Goal: Information Seeking & Learning: Learn about a topic

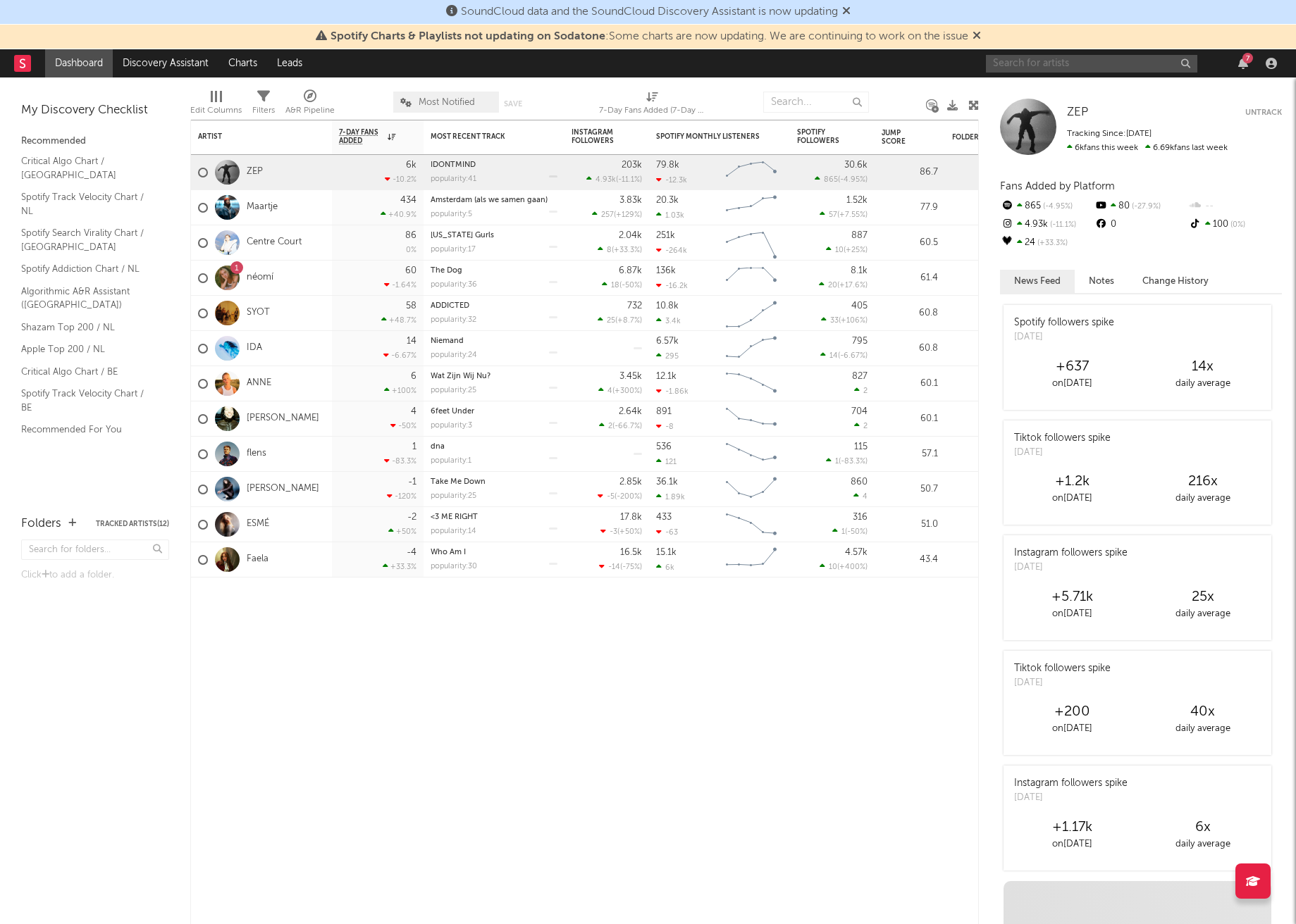
click at [1077, 65] on input "text" at bounding box center [1091, 64] width 212 height 18
type input "[PERSON_NAME]"
drag, startPoint x: 1076, startPoint y: 65, endPoint x: 1111, endPoint y: 92, distance: 44.2
click at [1111, 93] on div "Lauren Wallace" at bounding box center [1112, 92] width 155 height 17
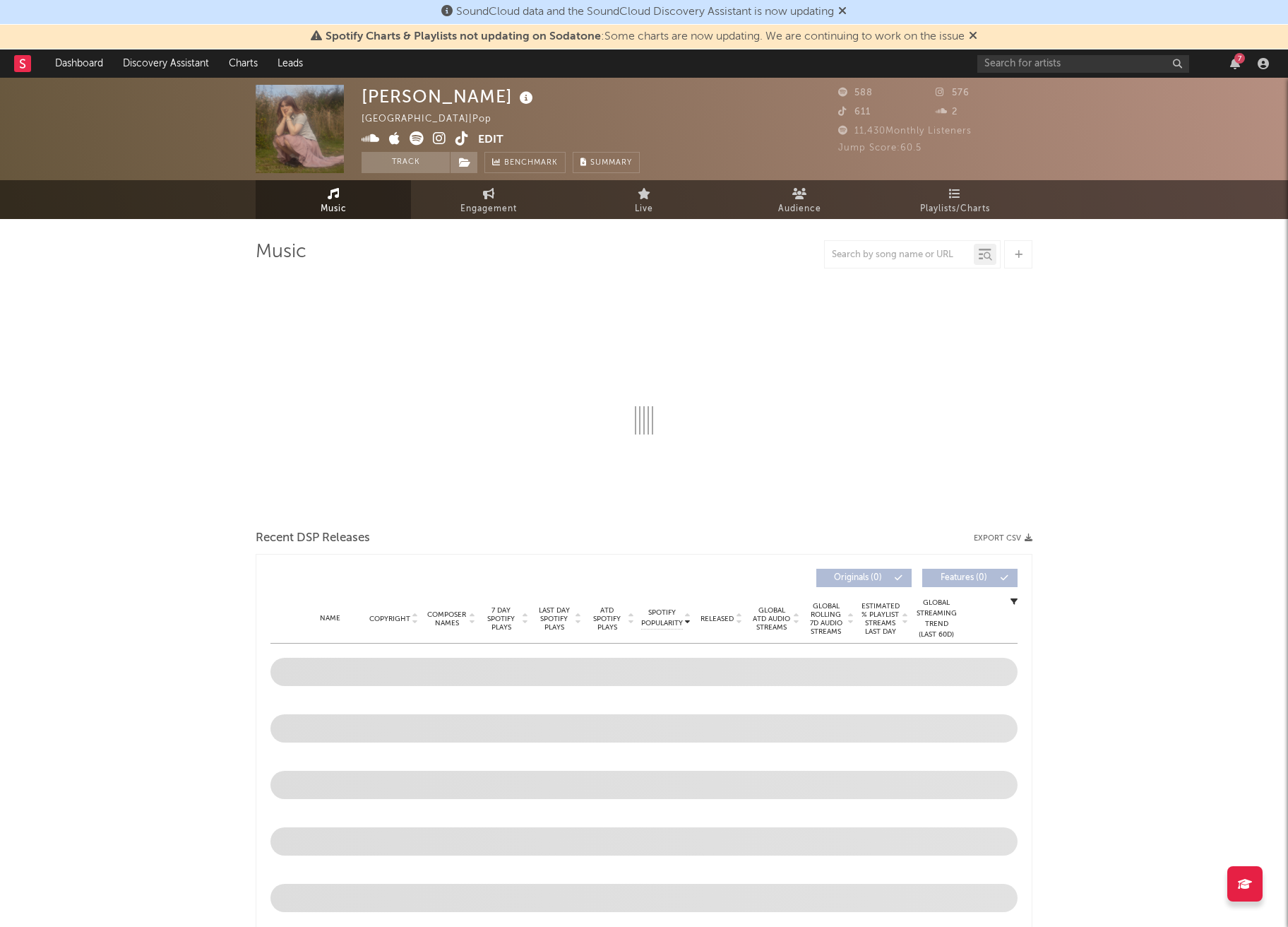
select select "1w"
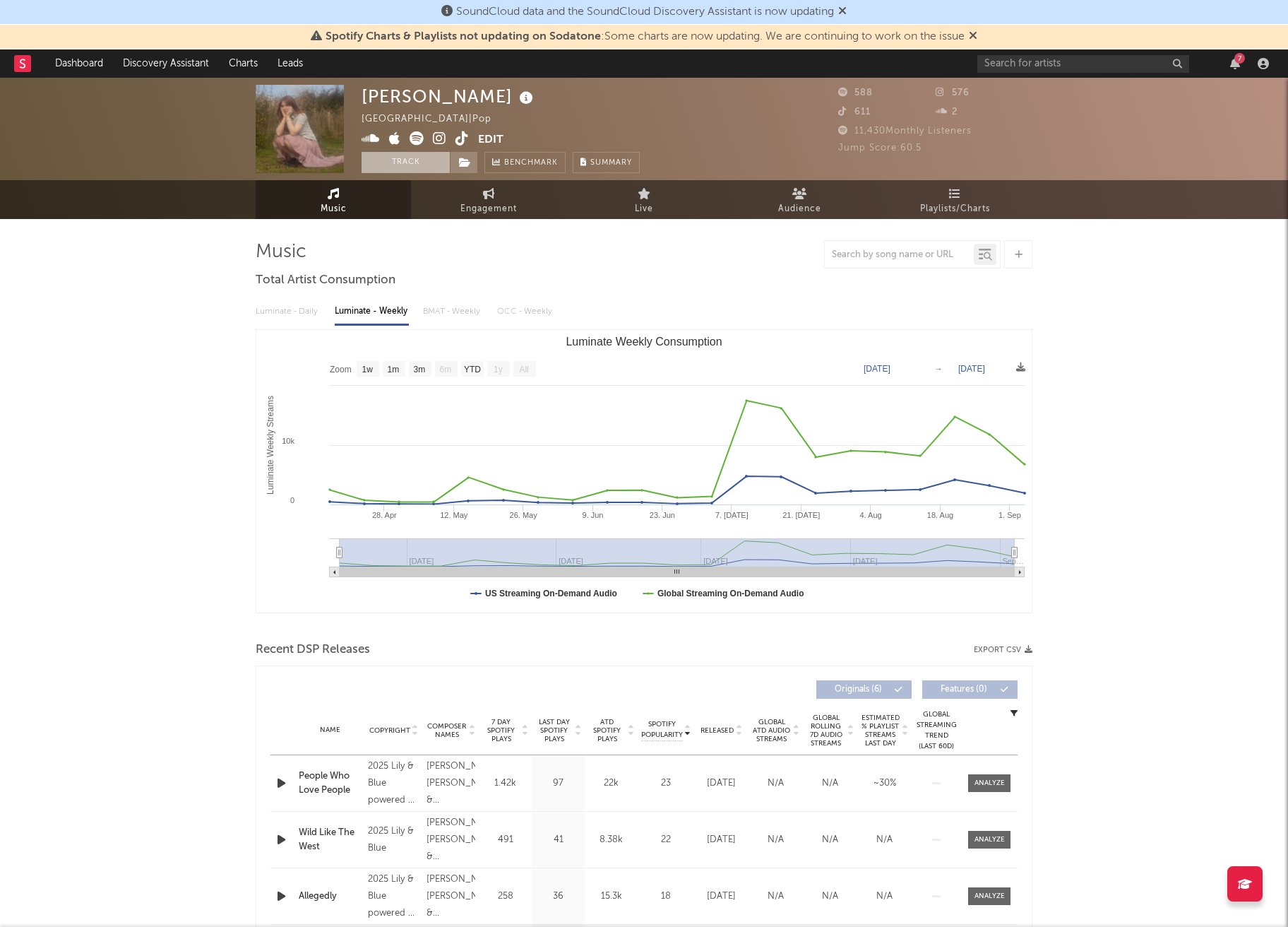
click at [403, 161] on button "Track" at bounding box center [406, 162] width 89 height 21
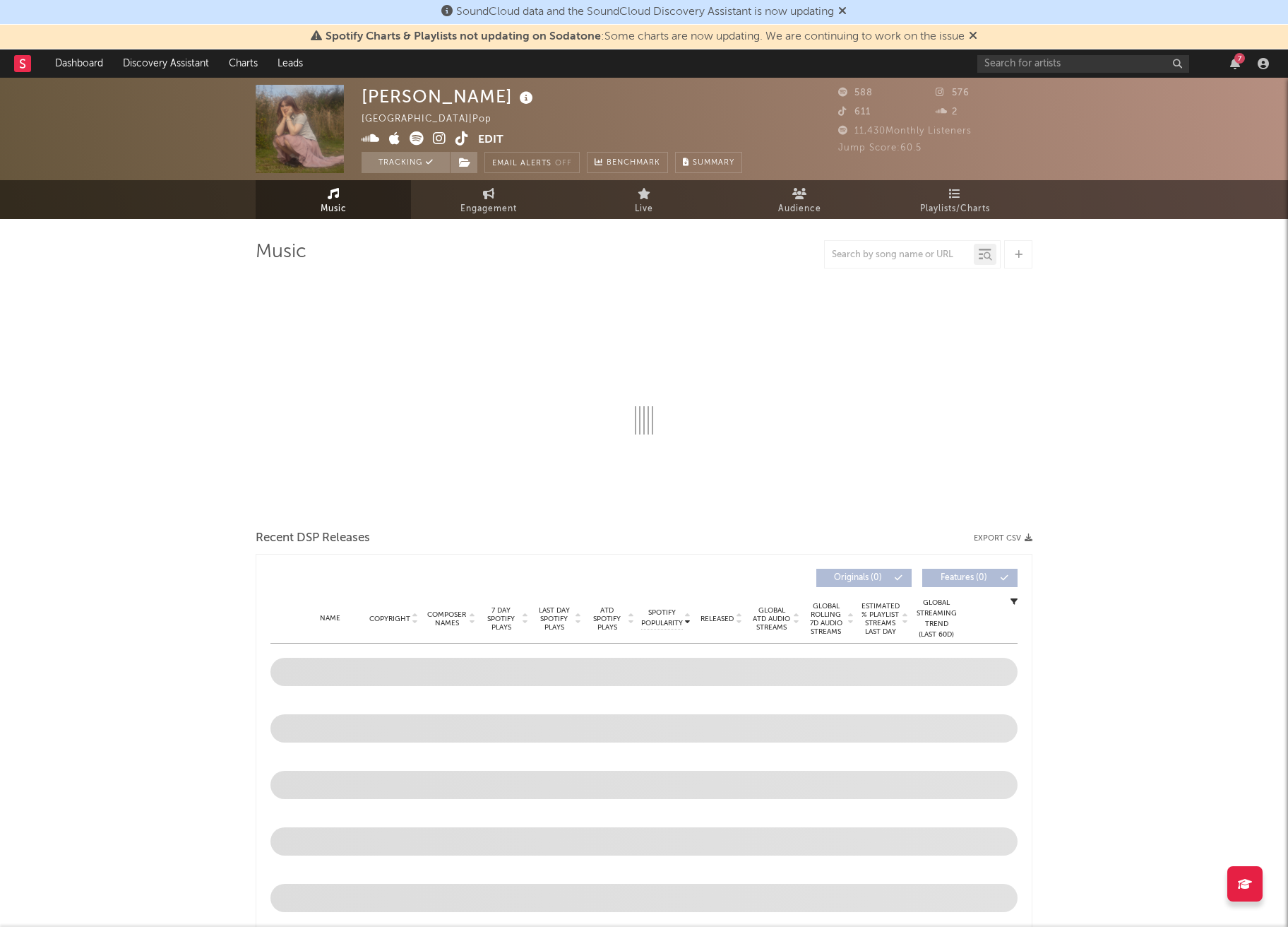
select select "1w"
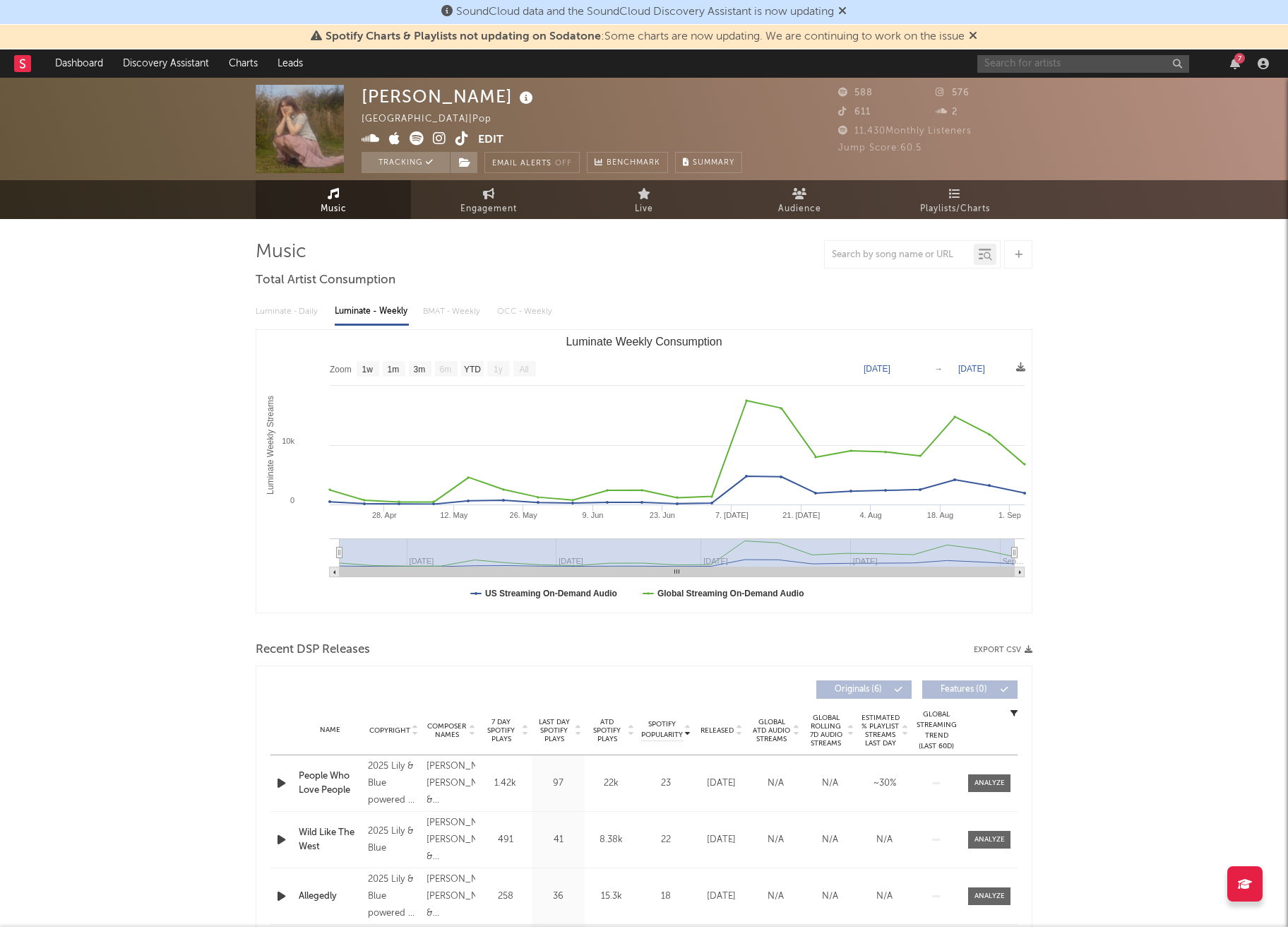
click at [1038, 57] on input "text" at bounding box center [1083, 64] width 212 height 18
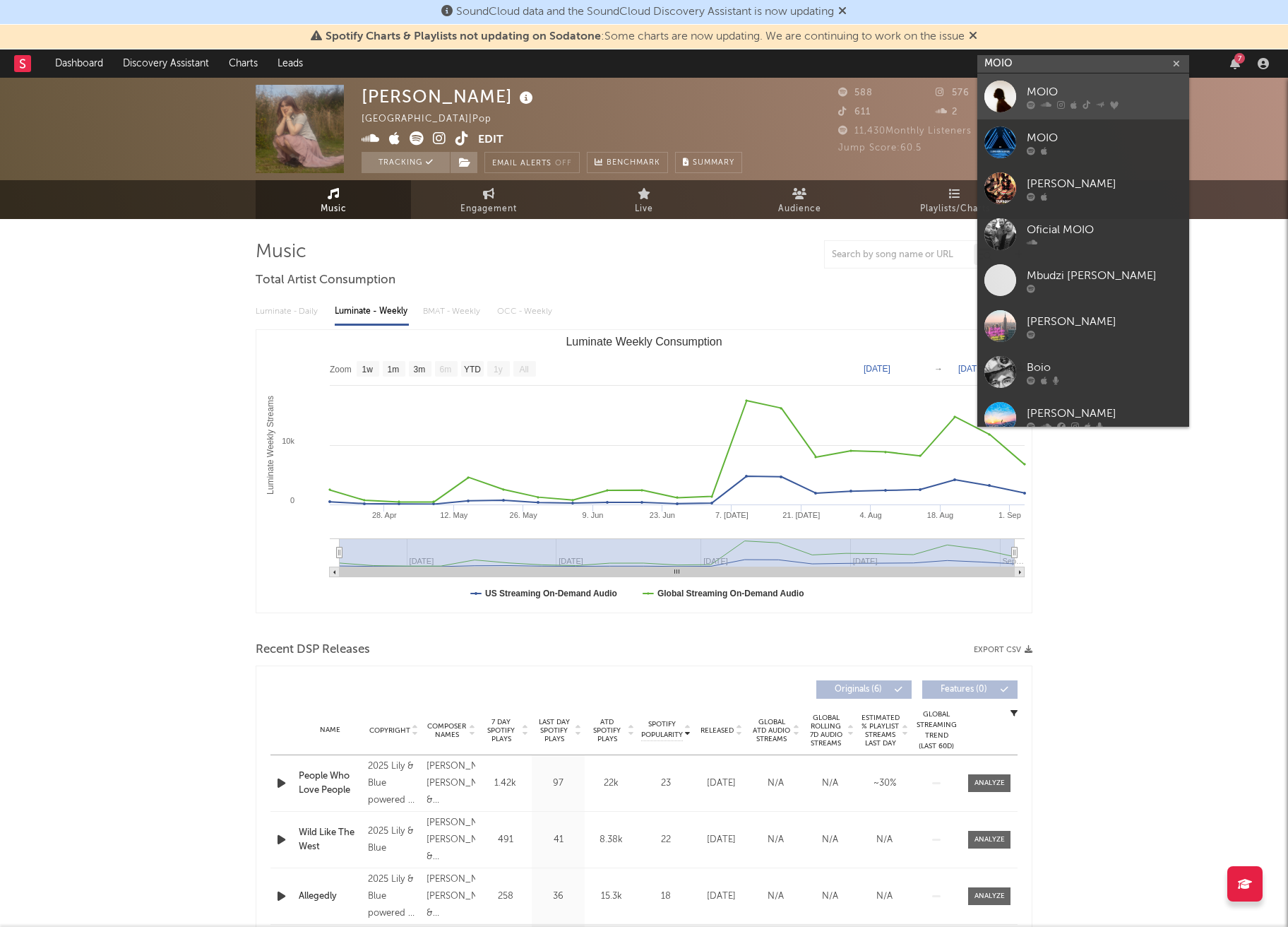
type input "MOIO"
click at [1087, 86] on div "MOIO" at bounding box center [1105, 92] width 155 height 17
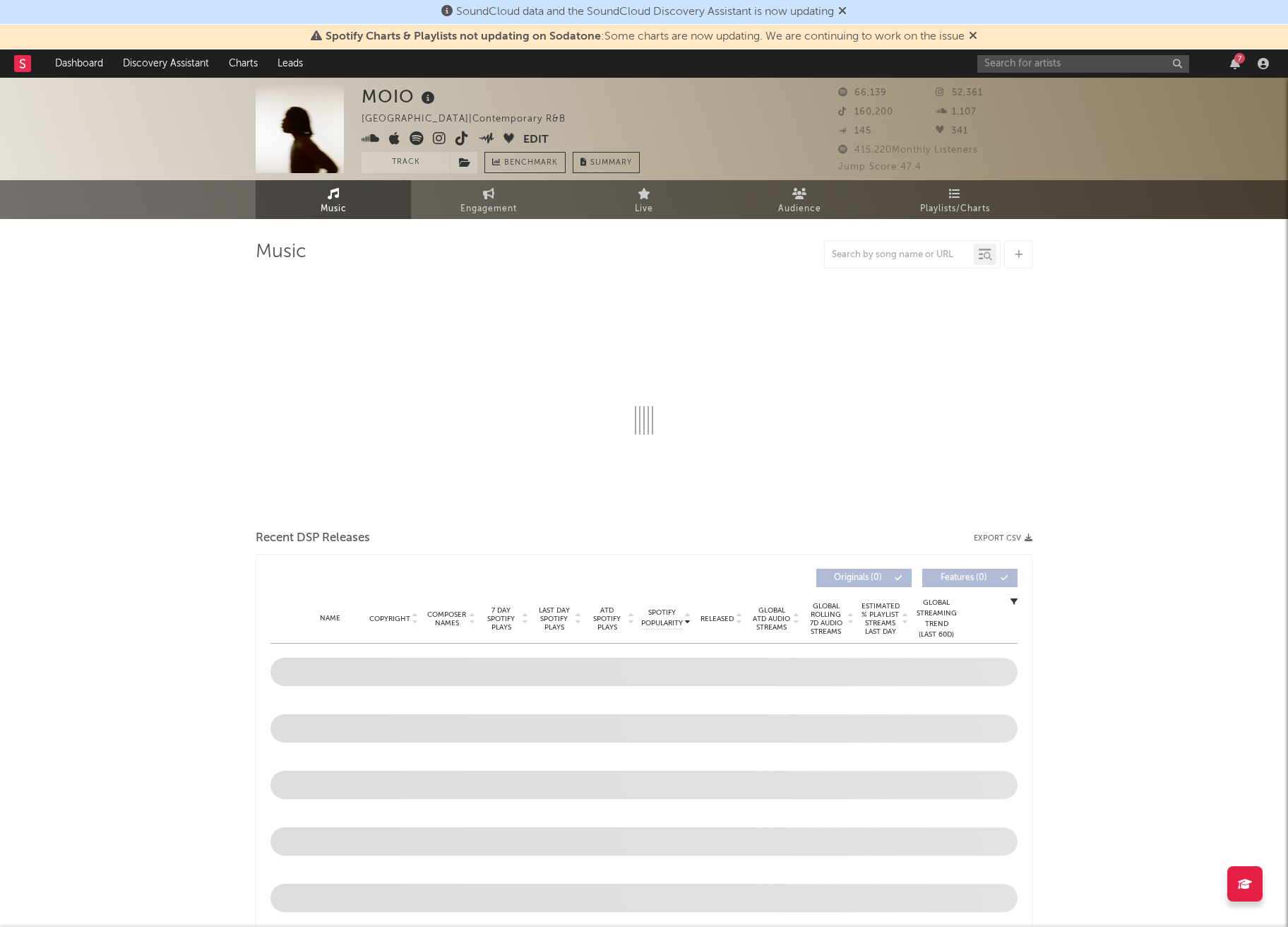
select select "6m"
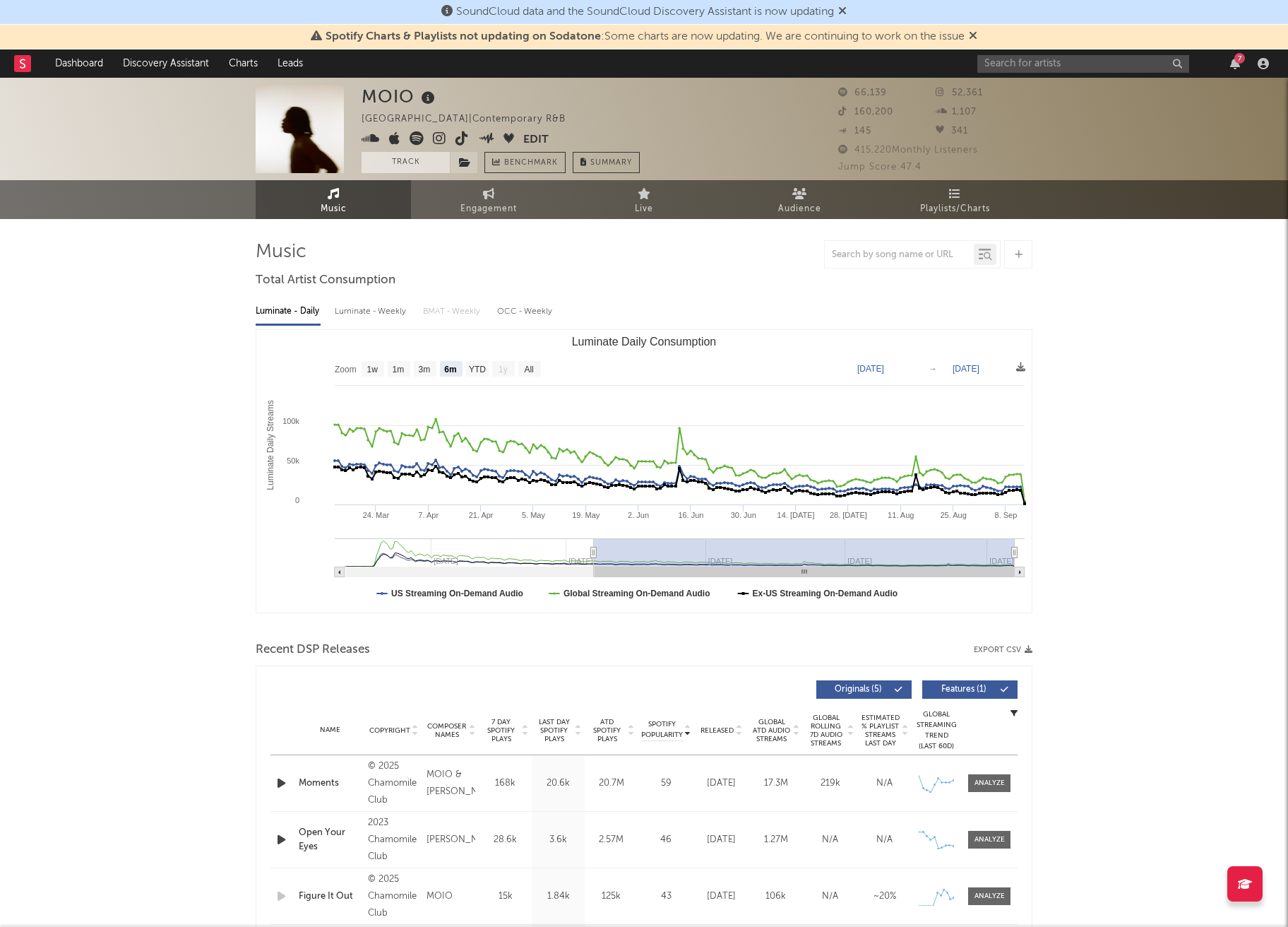
click at [373, 159] on button "Track" at bounding box center [406, 162] width 89 height 21
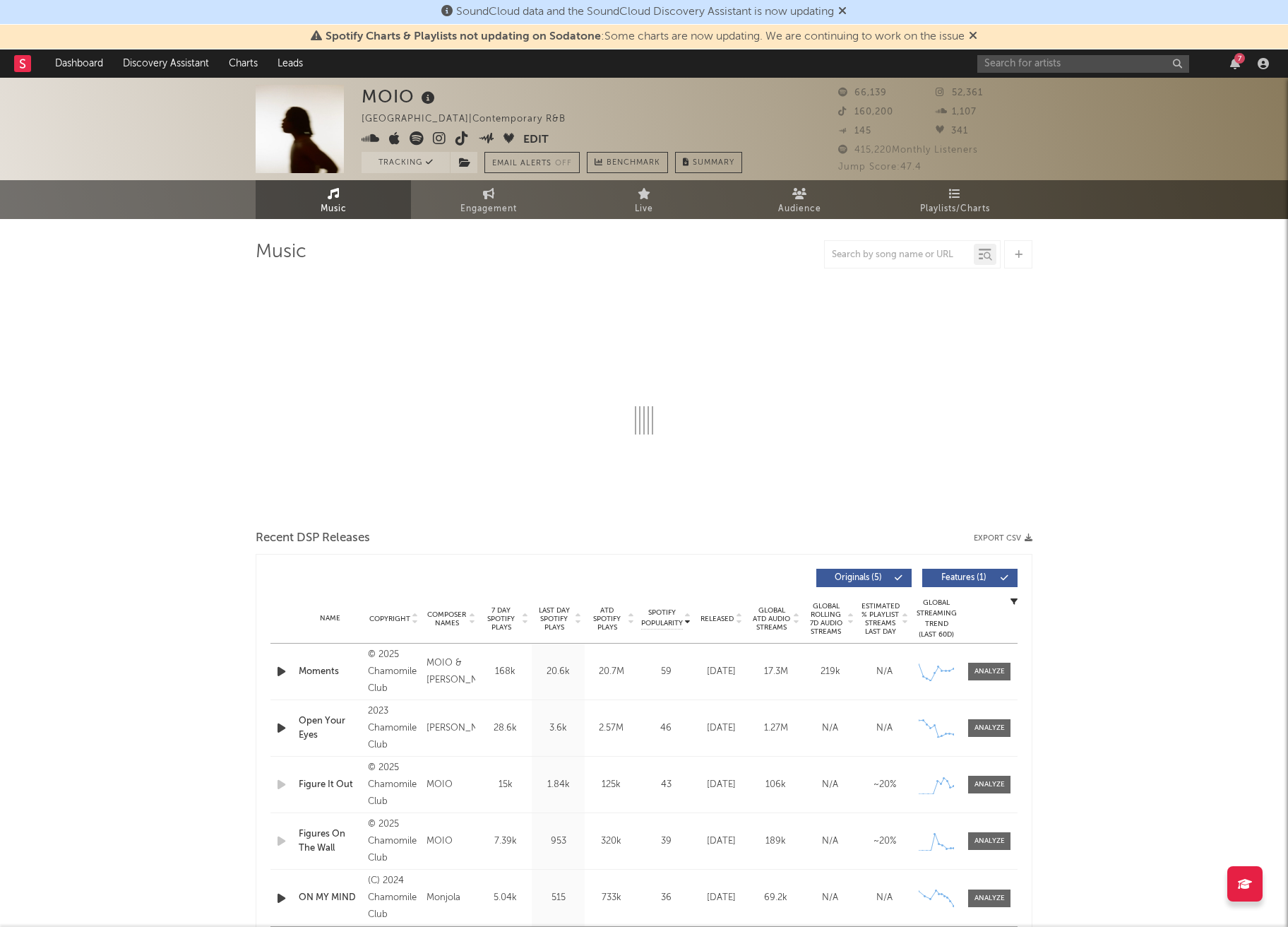
select select "6m"
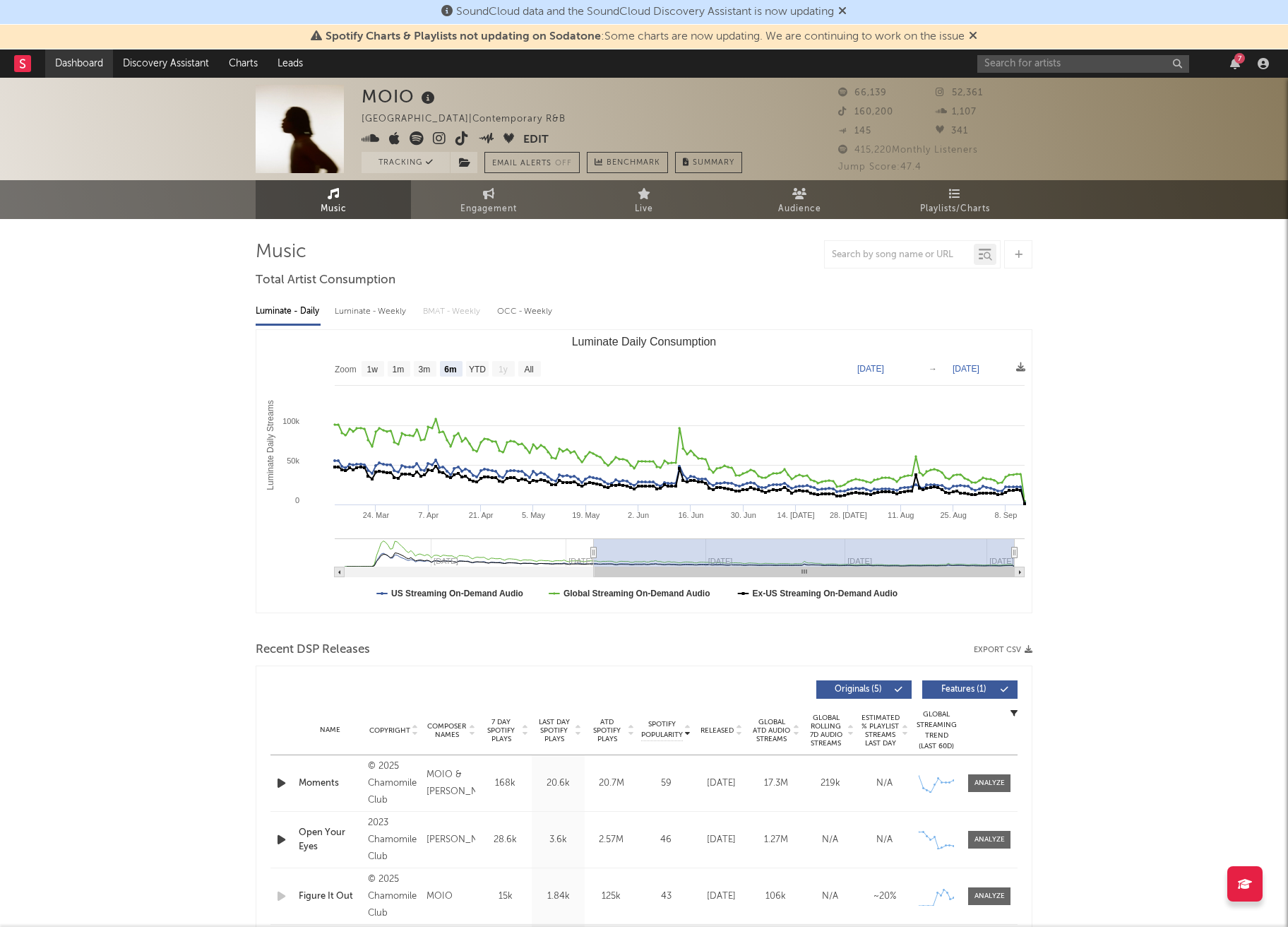
click at [72, 65] on link "Dashboard" at bounding box center [79, 63] width 68 height 28
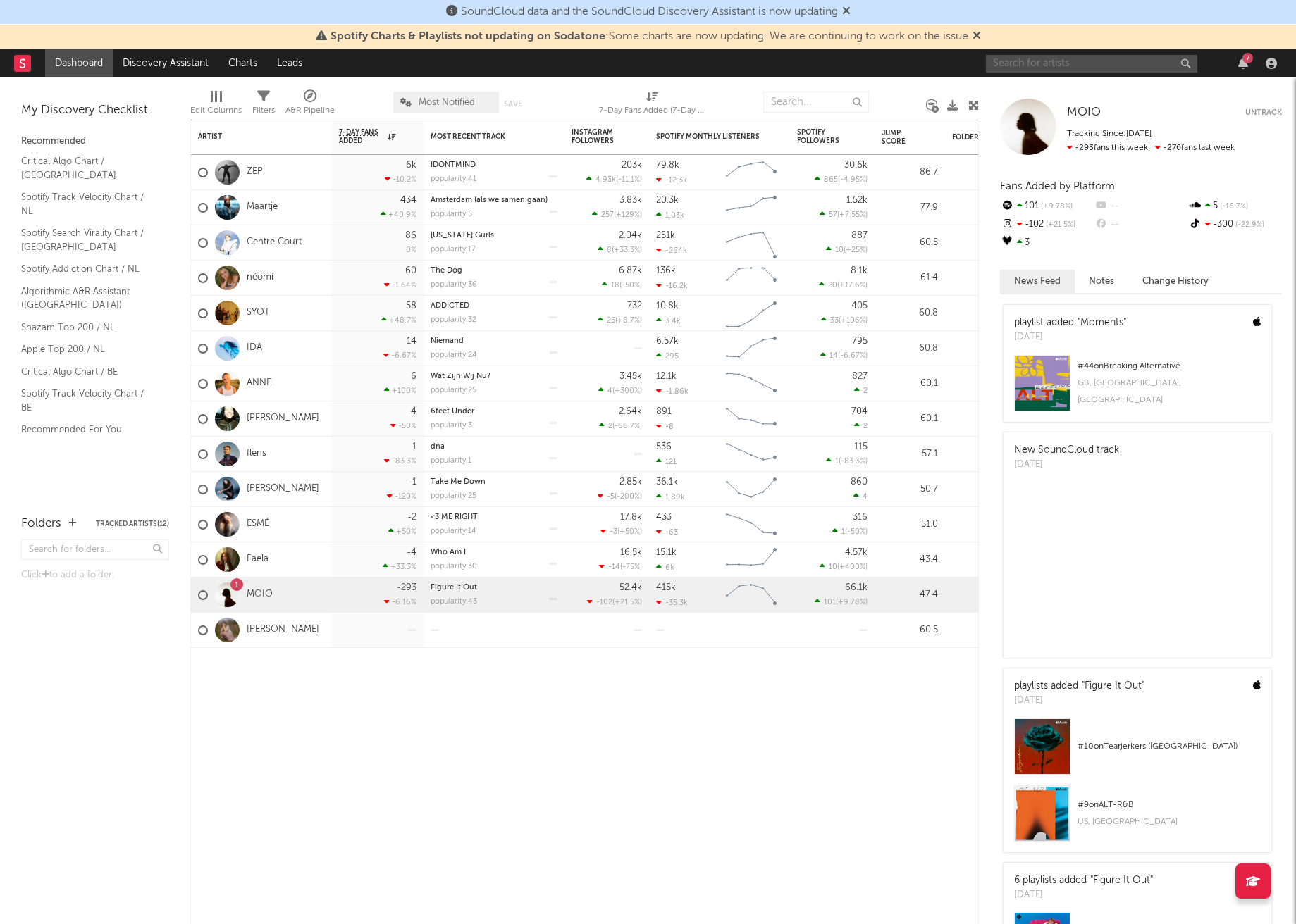
click at [1066, 65] on input "text" at bounding box center [1091, 64] width 212 height 18
type input "negro impac"
click at [1089, 87] on div "Negro Impacto" at bounding box center [1112, 92] width 155 height 17
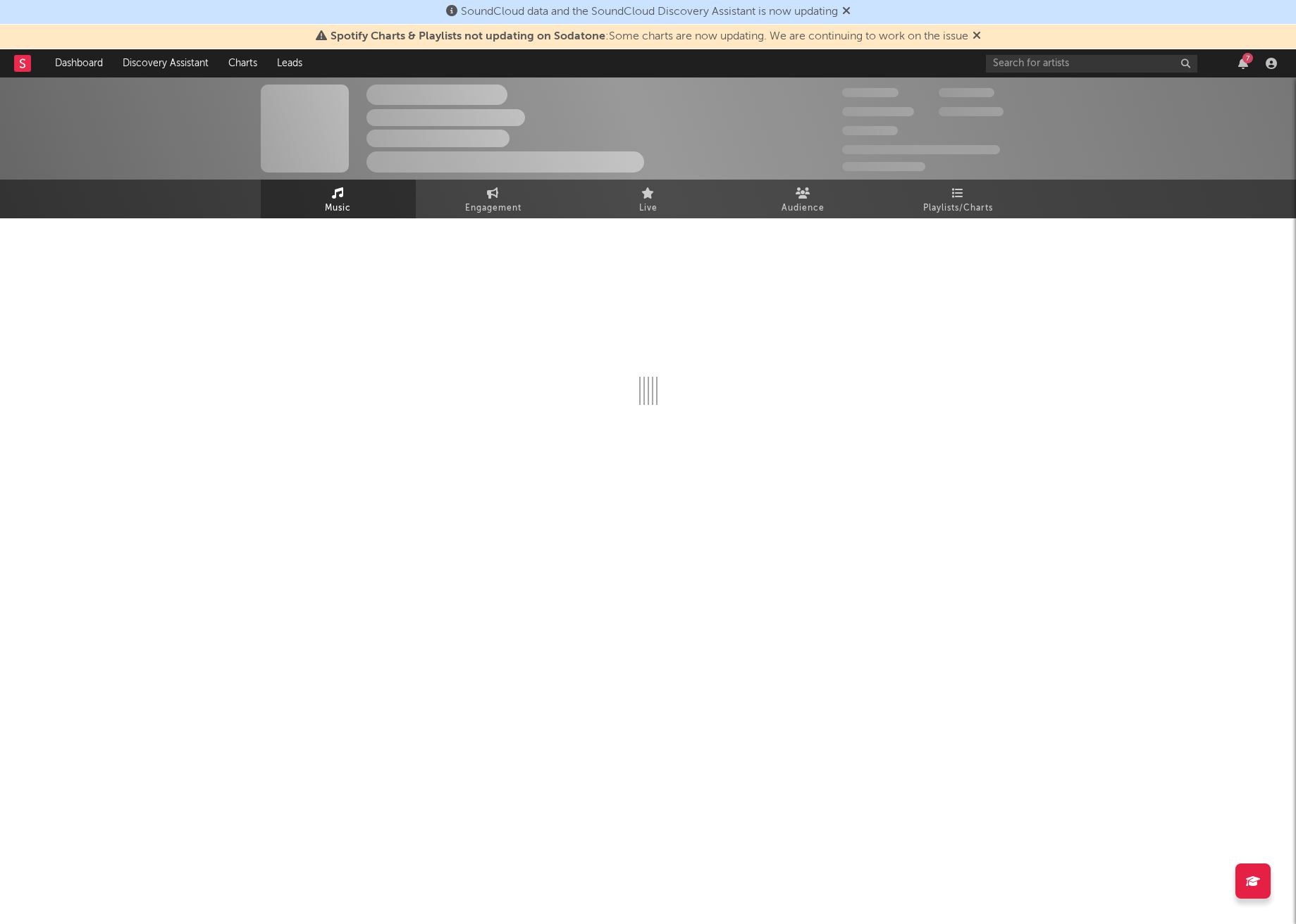
select select "6m"
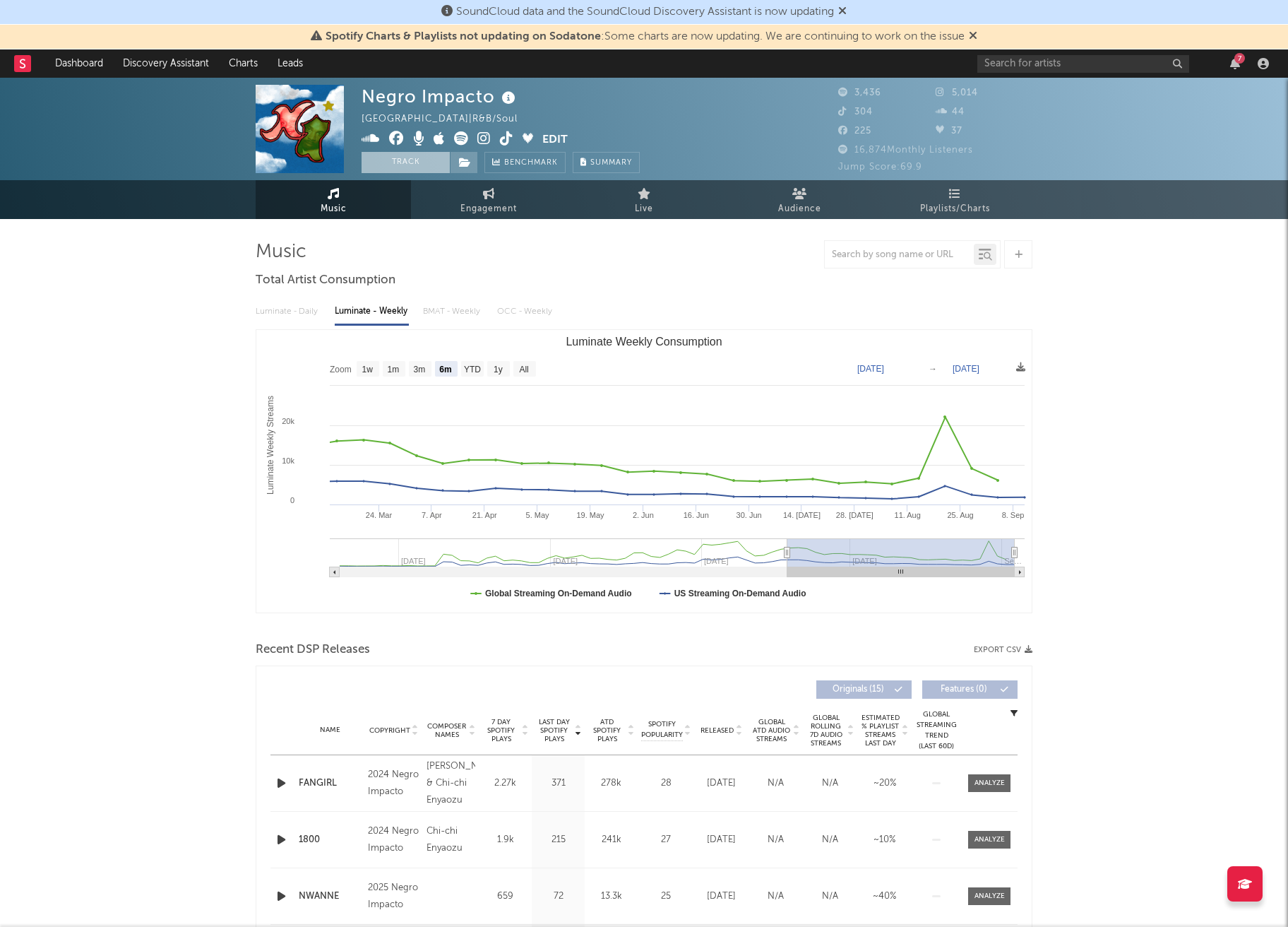
click at [394, 159] on button "Track" at bounding box center [406, 162] width 89 height 21
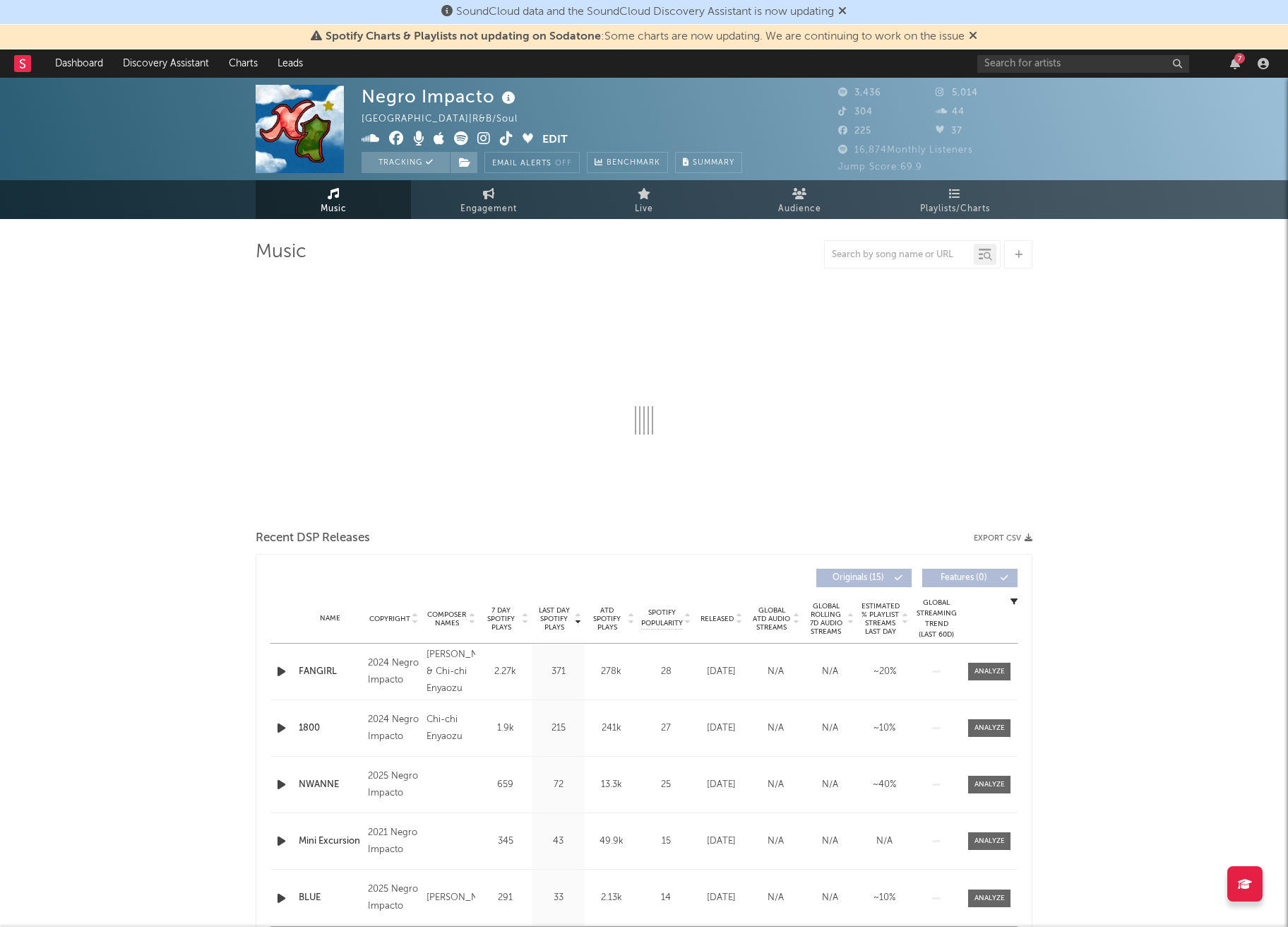
select select "6m"
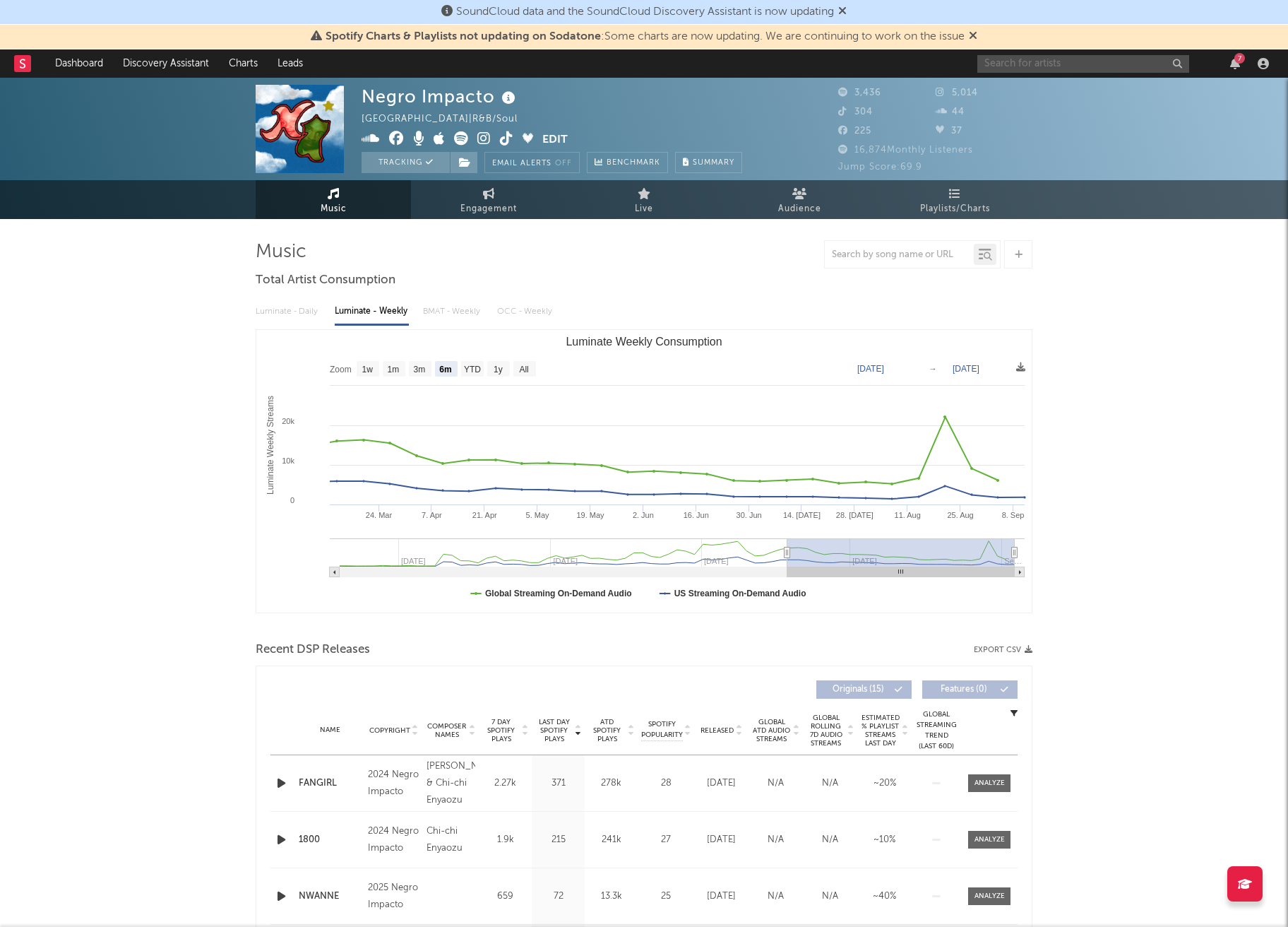
click at [1039, 68] on input "text" at bounding box center [1083, 64] width 212 height 18
type input "vrybabyamy"
click at [1119, 93] on div "Crybabyamy" at bounding box center [1105, 92] width 155 height 17
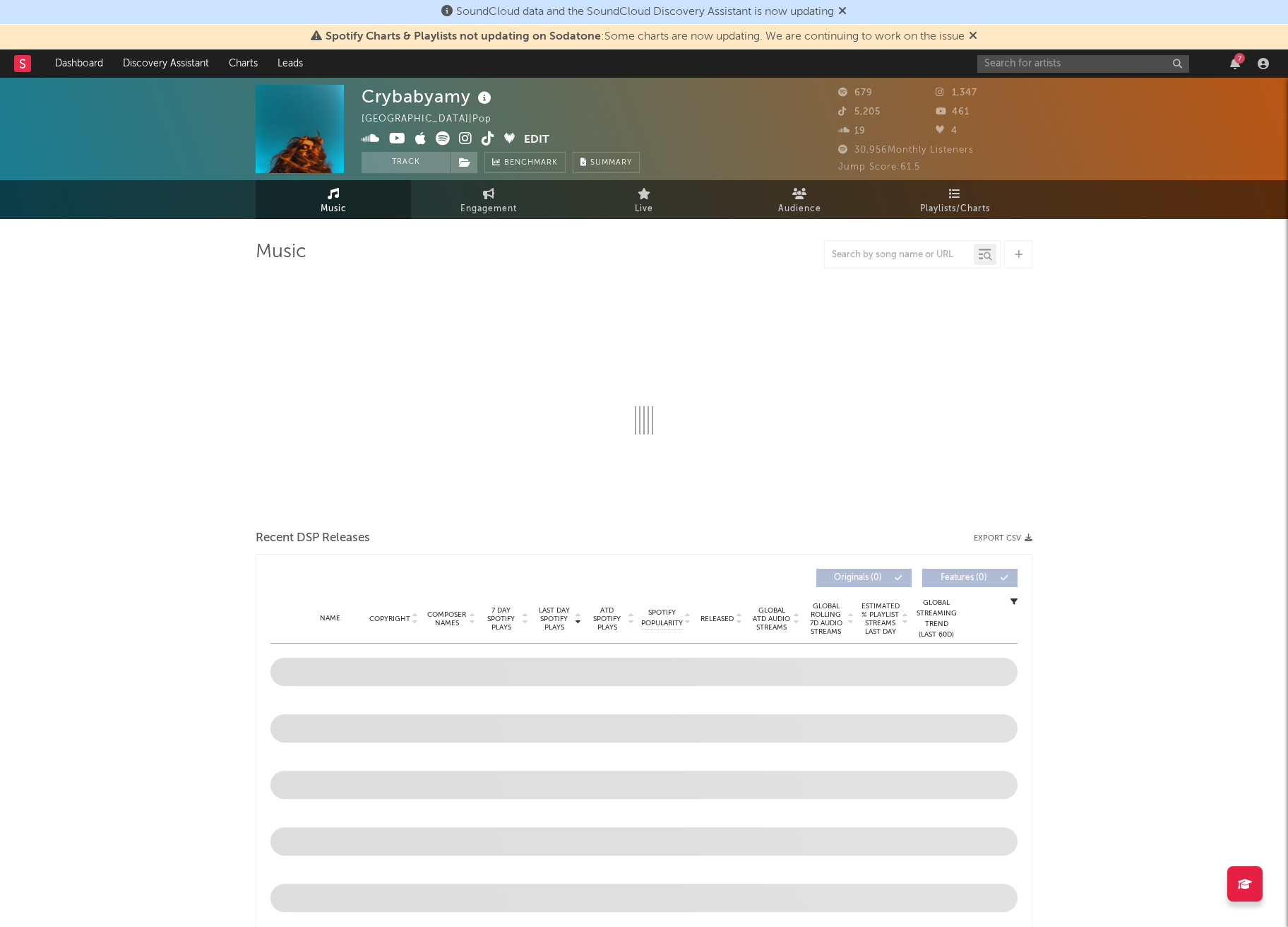
select select "6m"
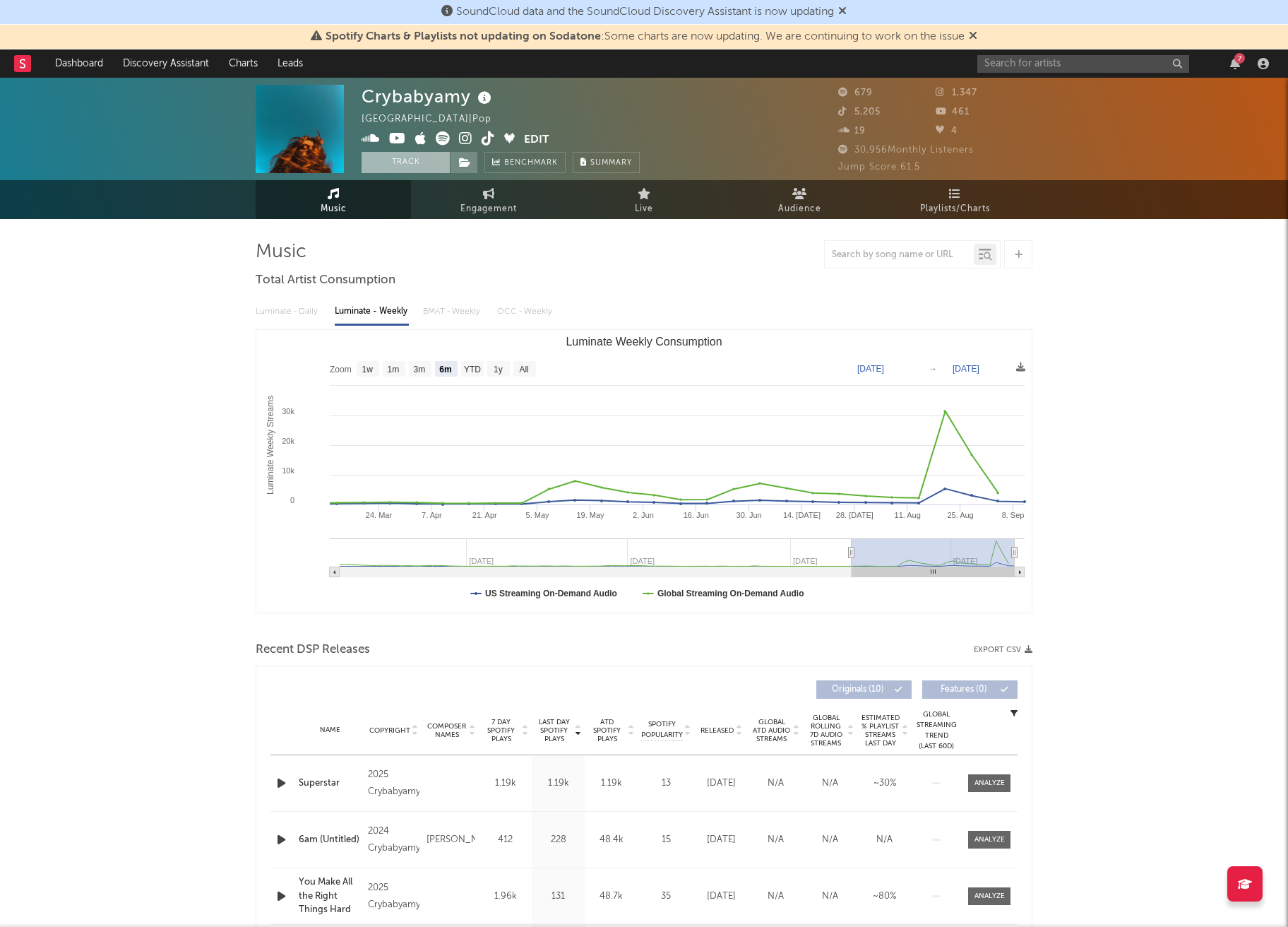
click at [406, 164] on button "Track" at bounding box center [406, 162] width 89 height 21
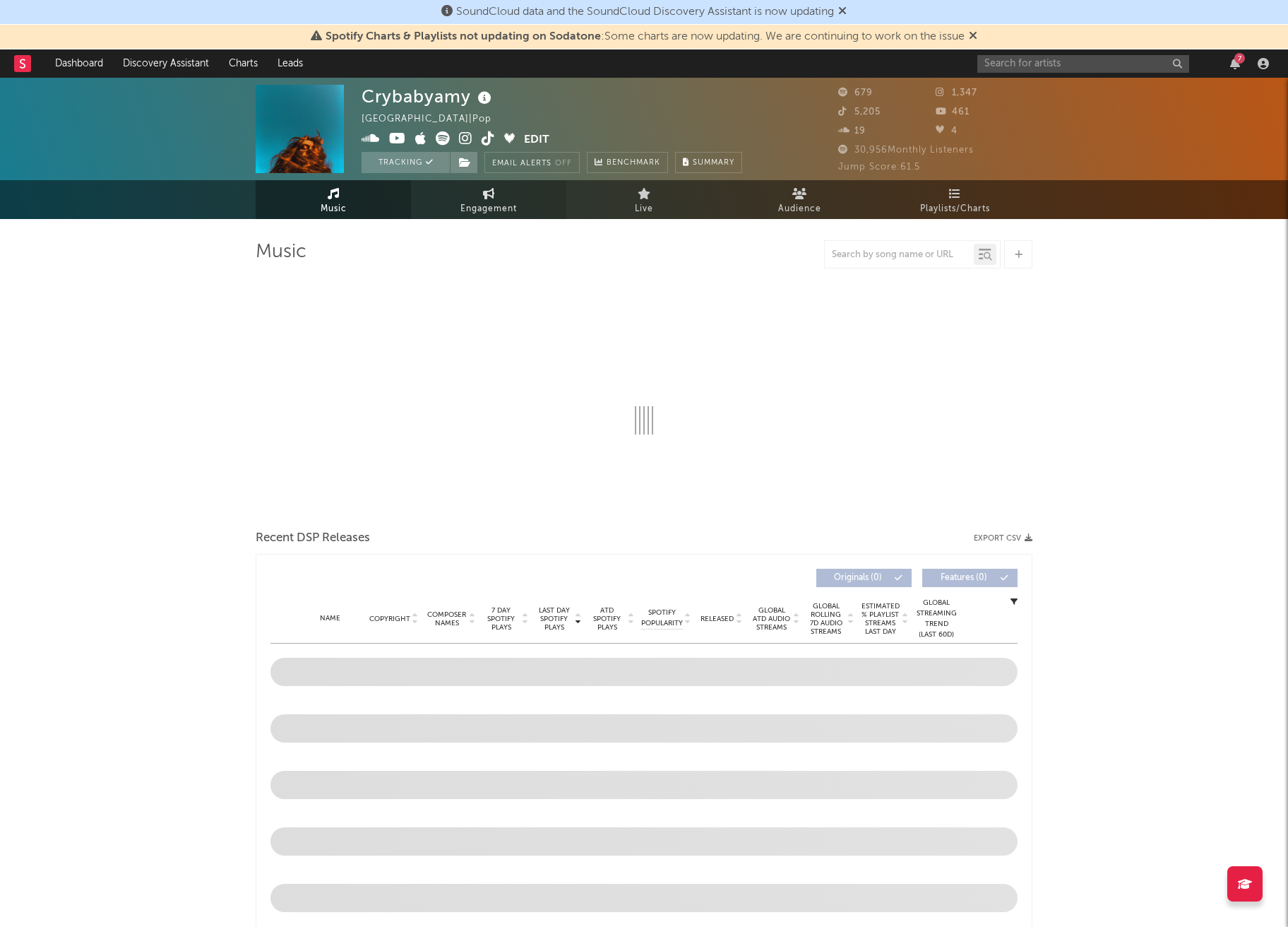
select select "6m"
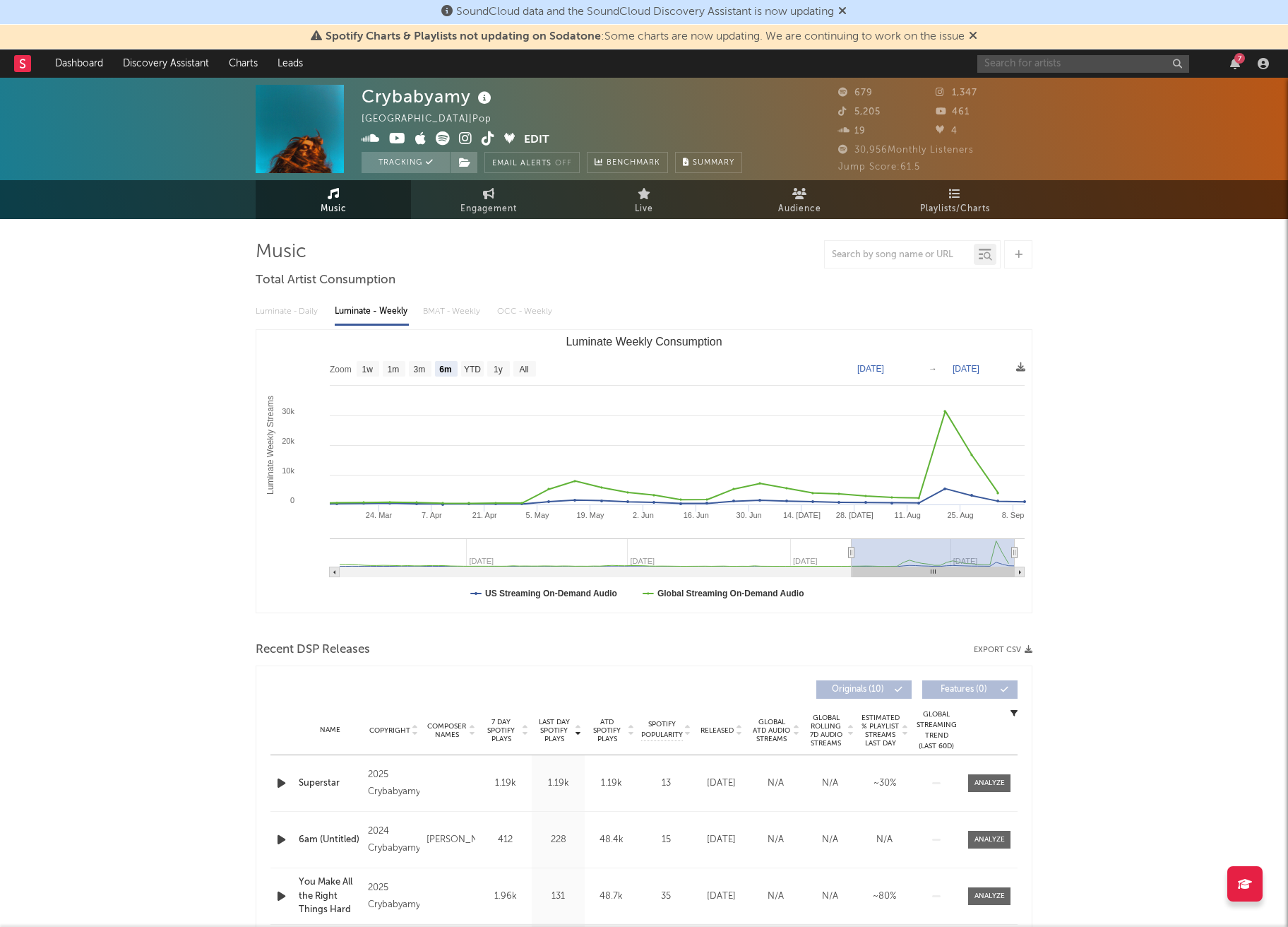
click at [1028, 68] on input "text" at bounding box center [1083, 64] width 212 height 18
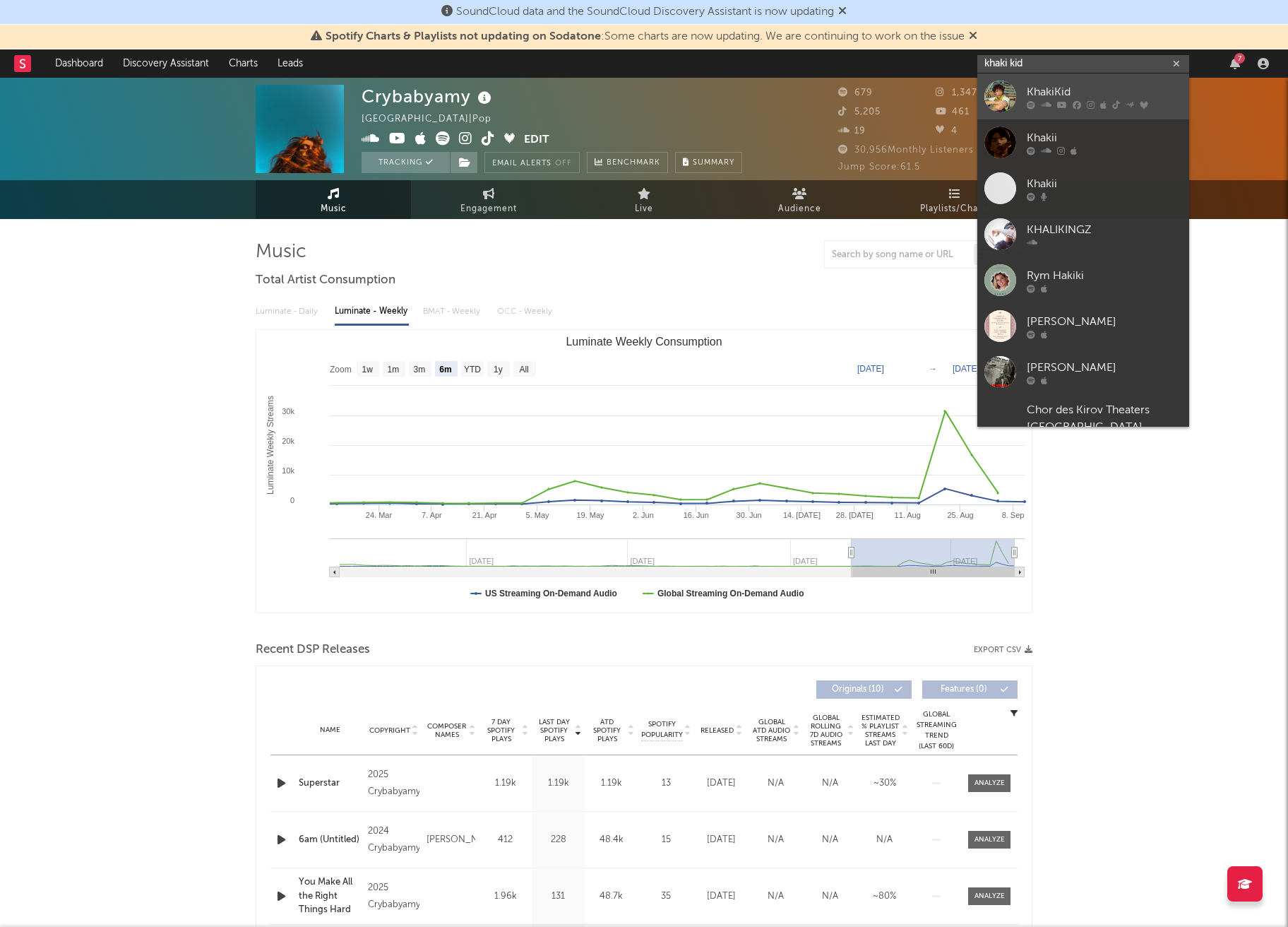
type input "khaki kid"
drag, startPoint x: 1044, startPoint y: 82, endPoint x: 1086, endPoint y: 90, distance: 42.8
click at [1086, 90] on div "KhakiKid" at bounding box center [1105, 92] width 155 height 17
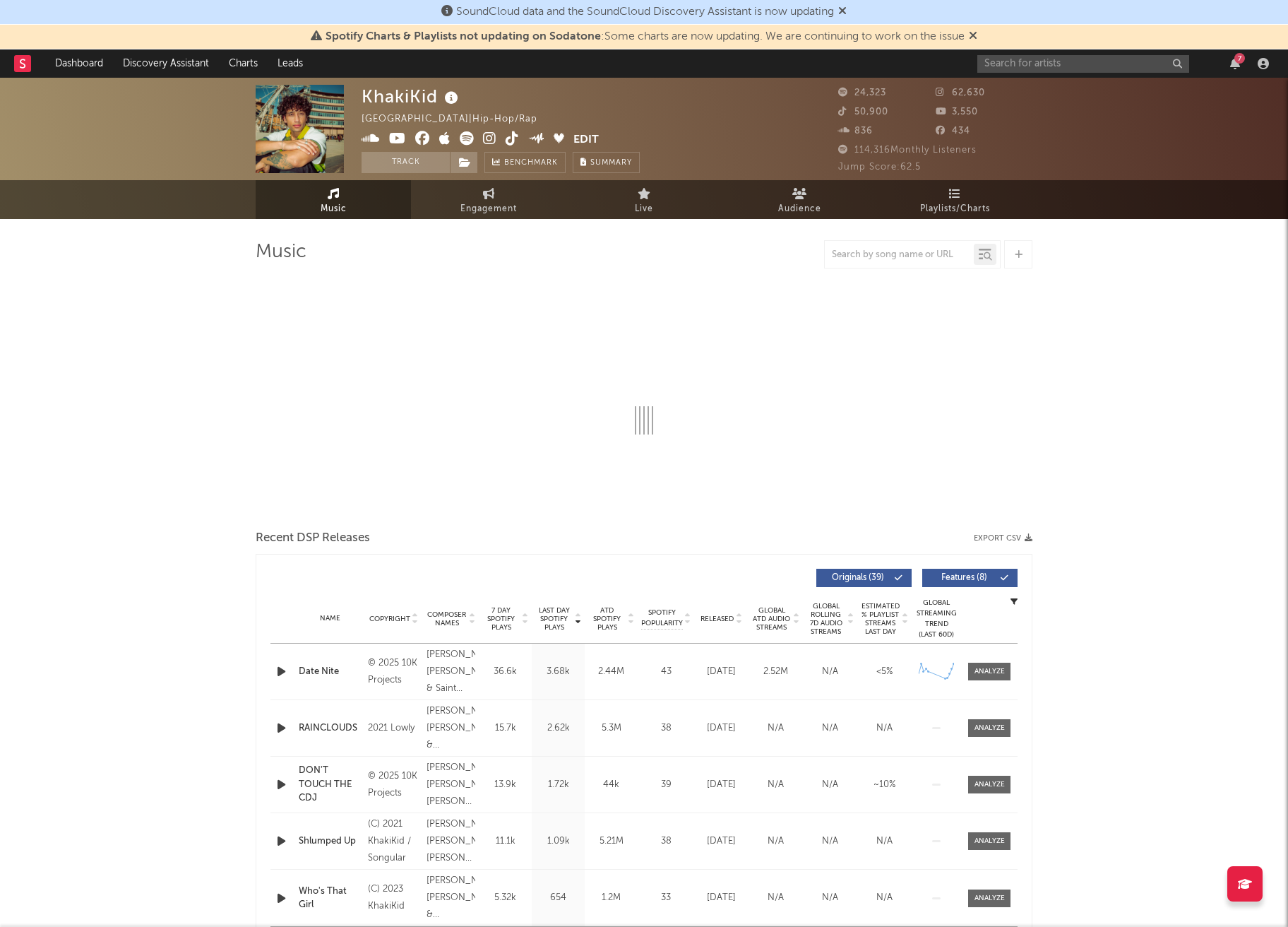
select select "6m"
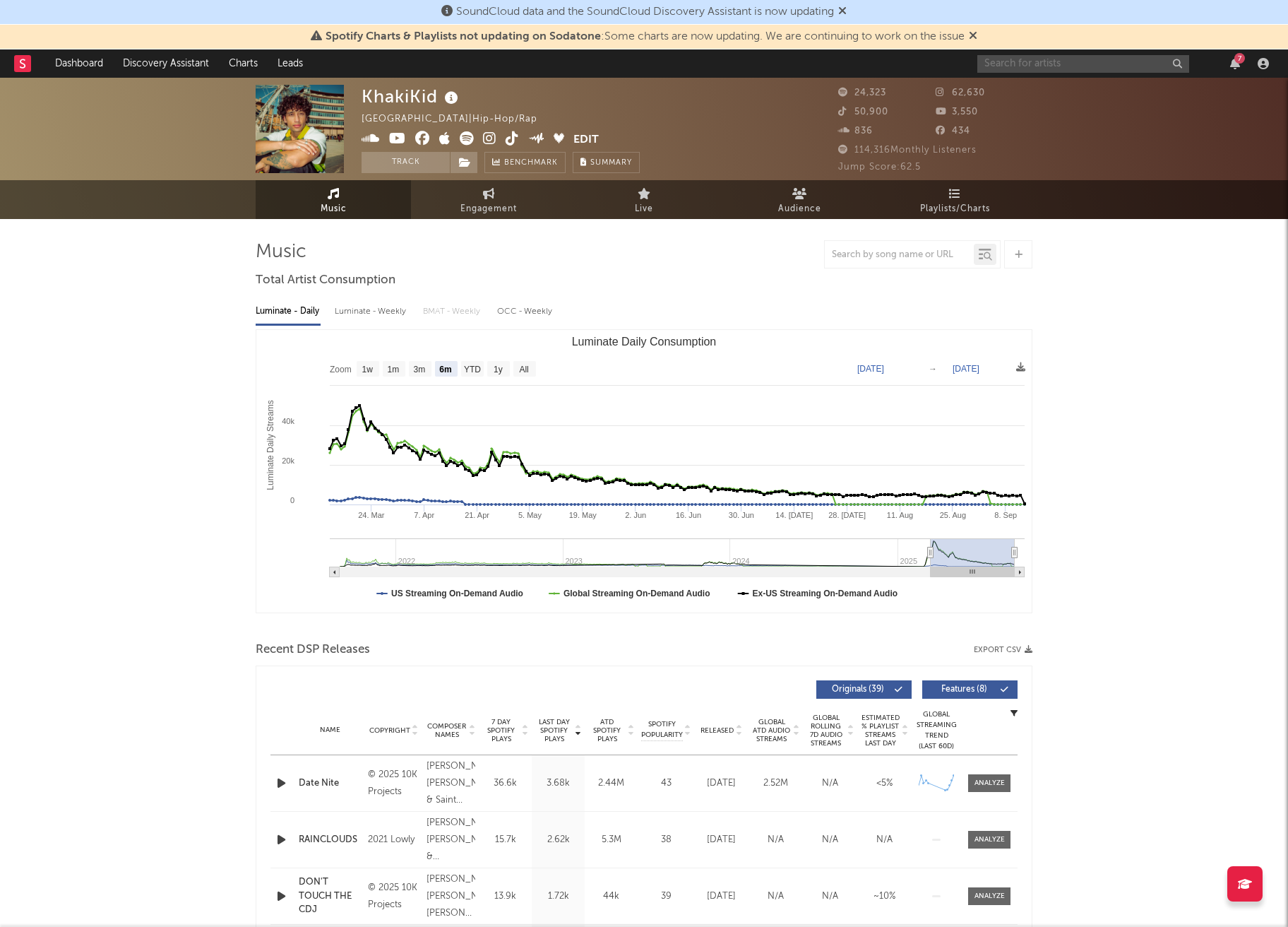
click at [1031, 67] on input "text" at bounding box center [1083, 64] width 212 height 18
click at [1007, 60] on input "jaya had a dre" at bounding box center [1083, 64] width 212 height 18
click at [1024, 62] on input "jayahad a dre" at bounding box center [1083, 64] width 212 height 18
click at [1030, 64] on input "jayahada dre" at bounding box center [1083, 64] width 212 height 18
type input "jayahadadre"
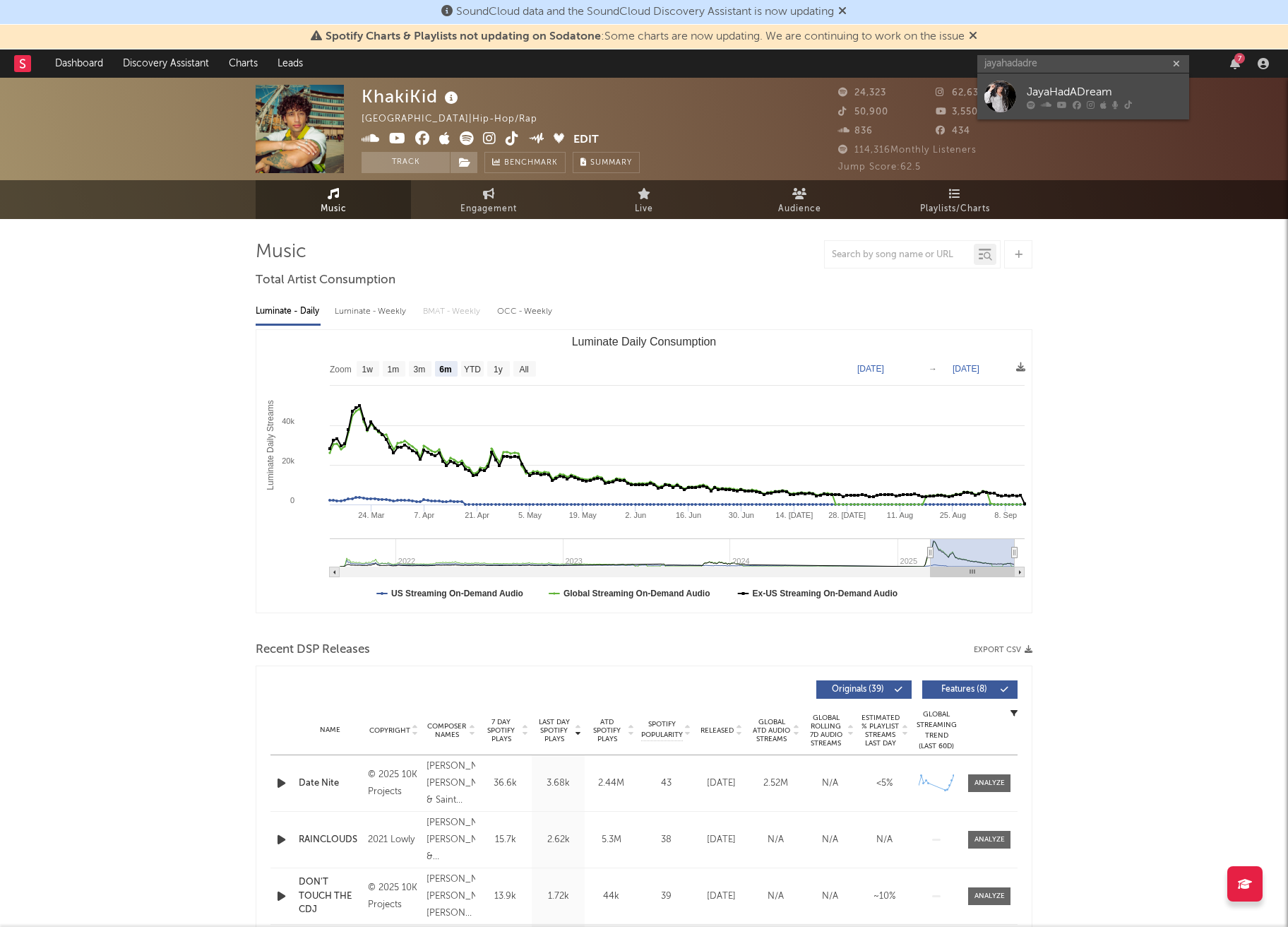
click at [1071, 93] on div "JayaHadADream" at bounding box center [1105, 92] width 155 height 17
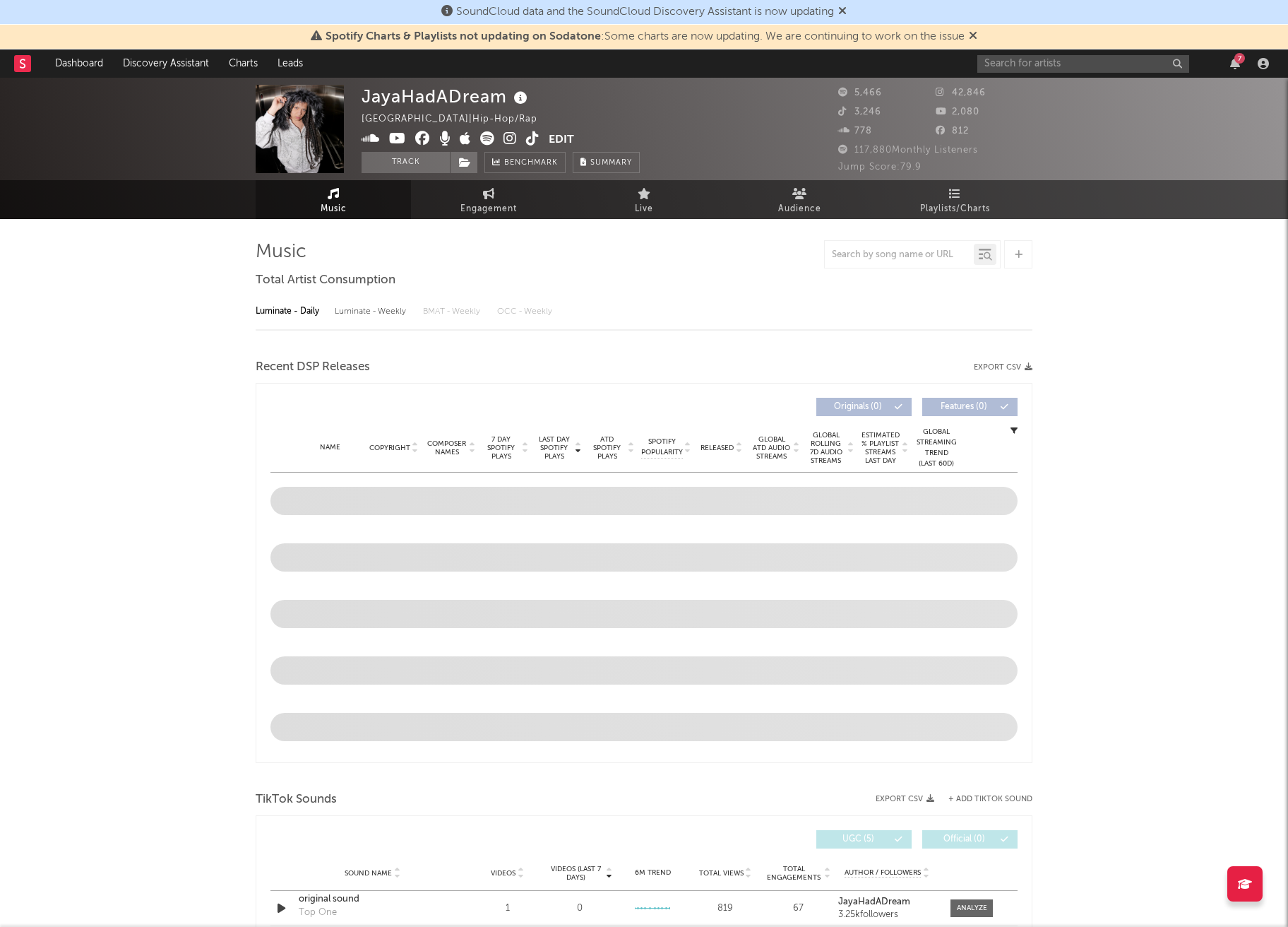
select select "1w"
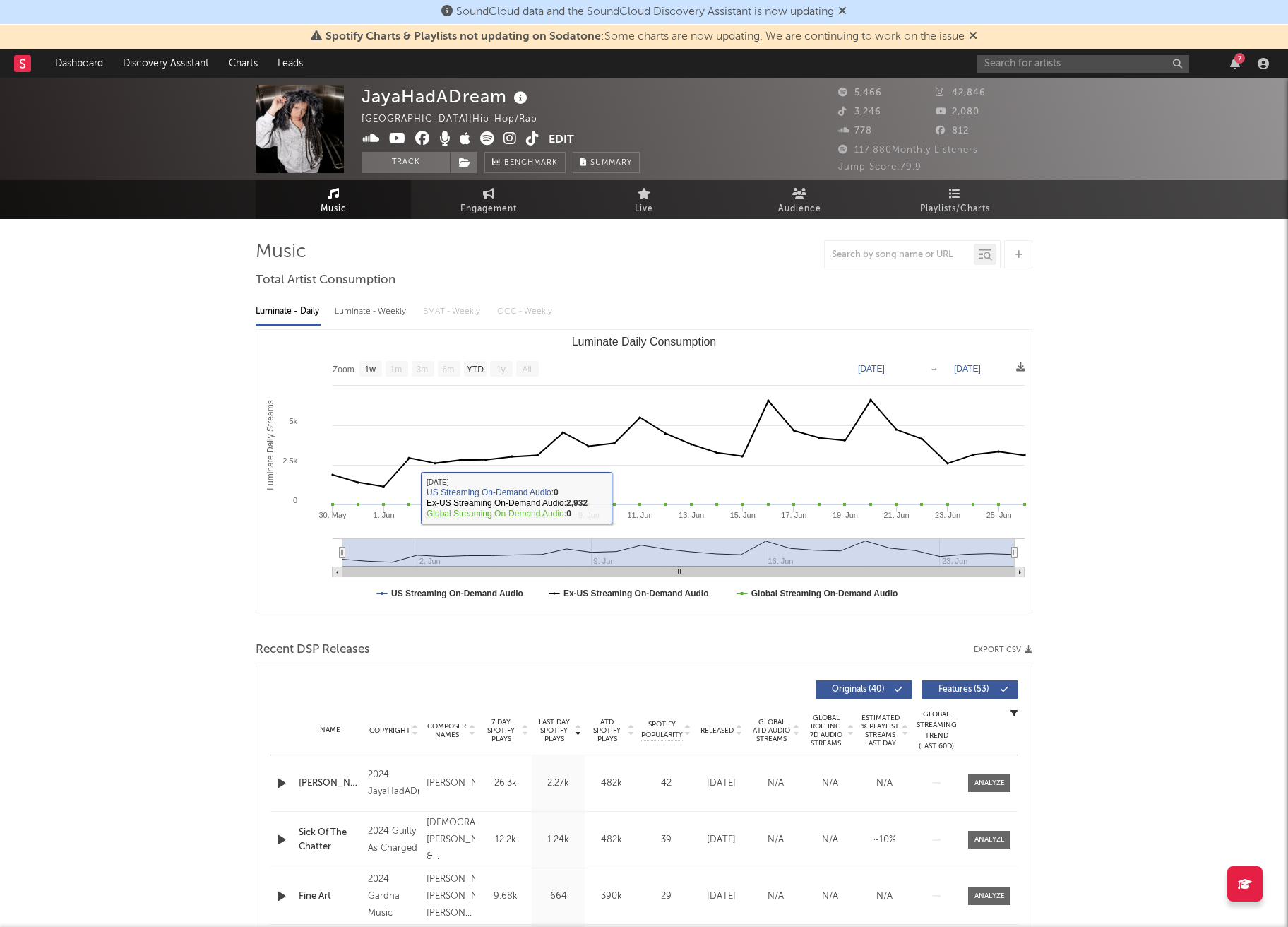
click at [398, 159] on button "Track" at bounding box center [406, 162] width 89 height 21
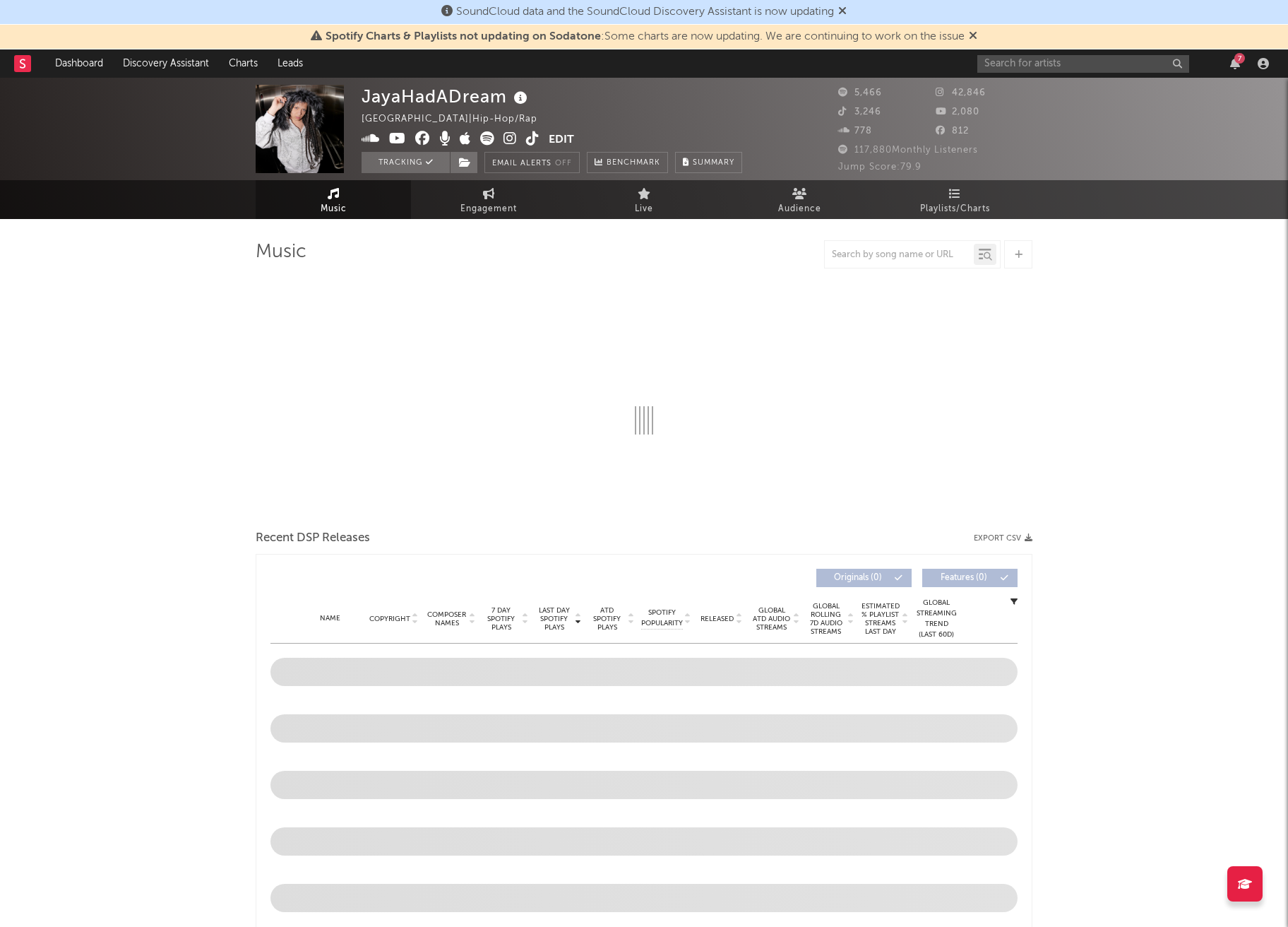
select select "1w"
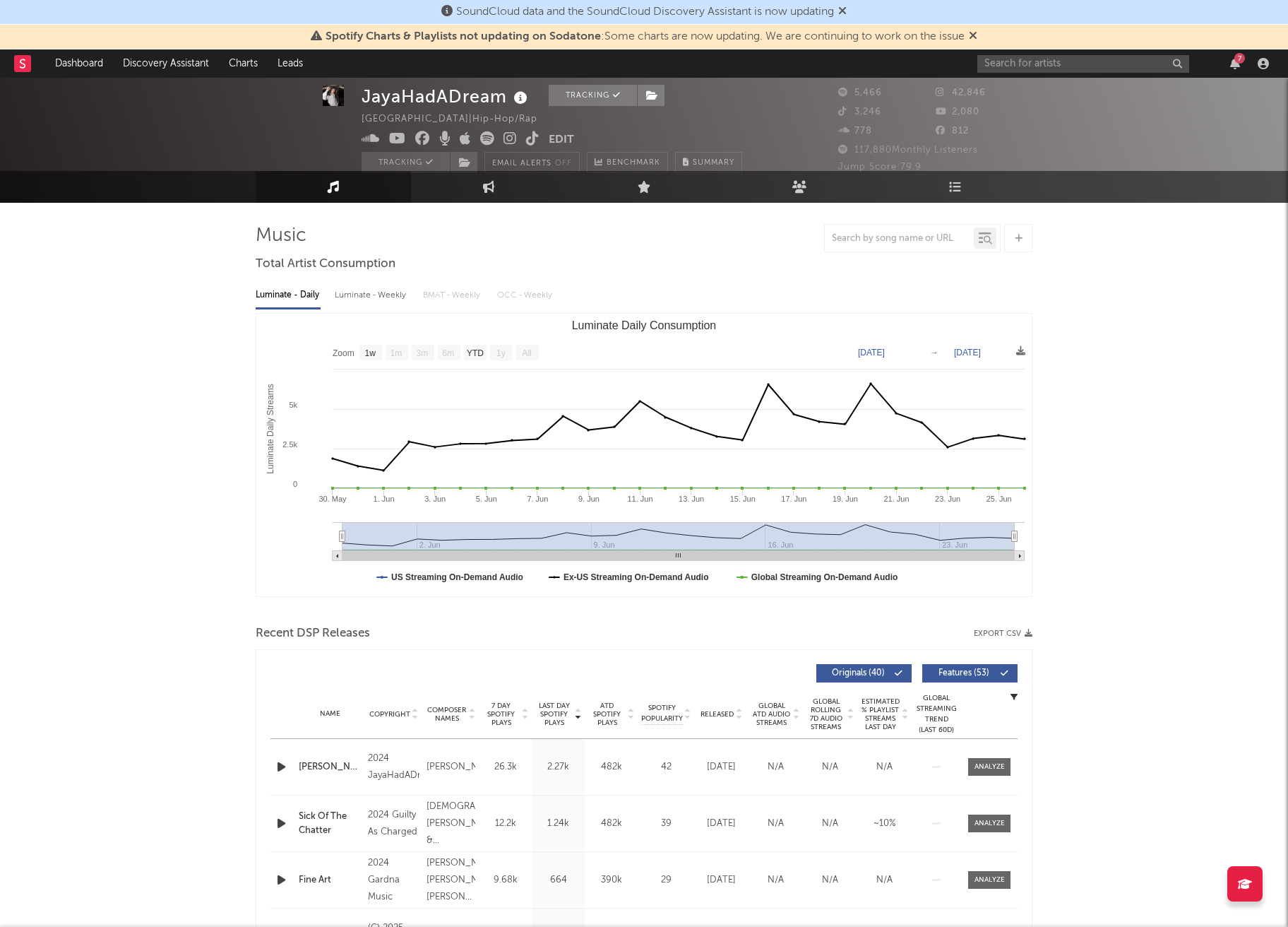
scroll to position [32, 0]
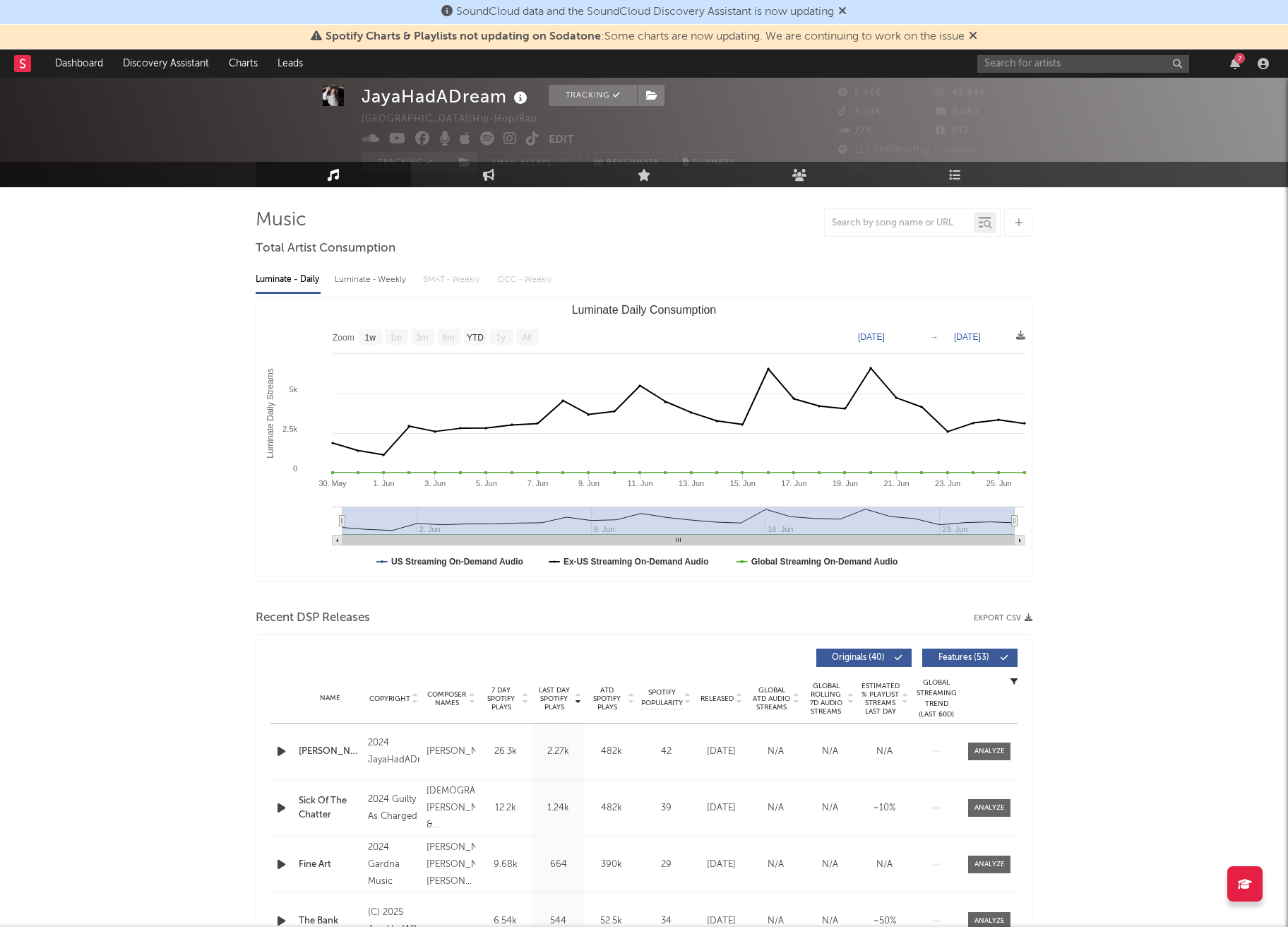
click at [451, 337] on text "6m" at bounding box center [448, 338] width 12 height 10
click at [395, 339] on text "1m" at bounding box center [396, 338] width 12 height 10
click at [422, 339] on text "3m" at bounding box center [423, 338] width 12 height 10
click at [378, 275] on div "Luminate - Weekly" at bounding box center [372, 280] width 74 height 24
select select "6m"
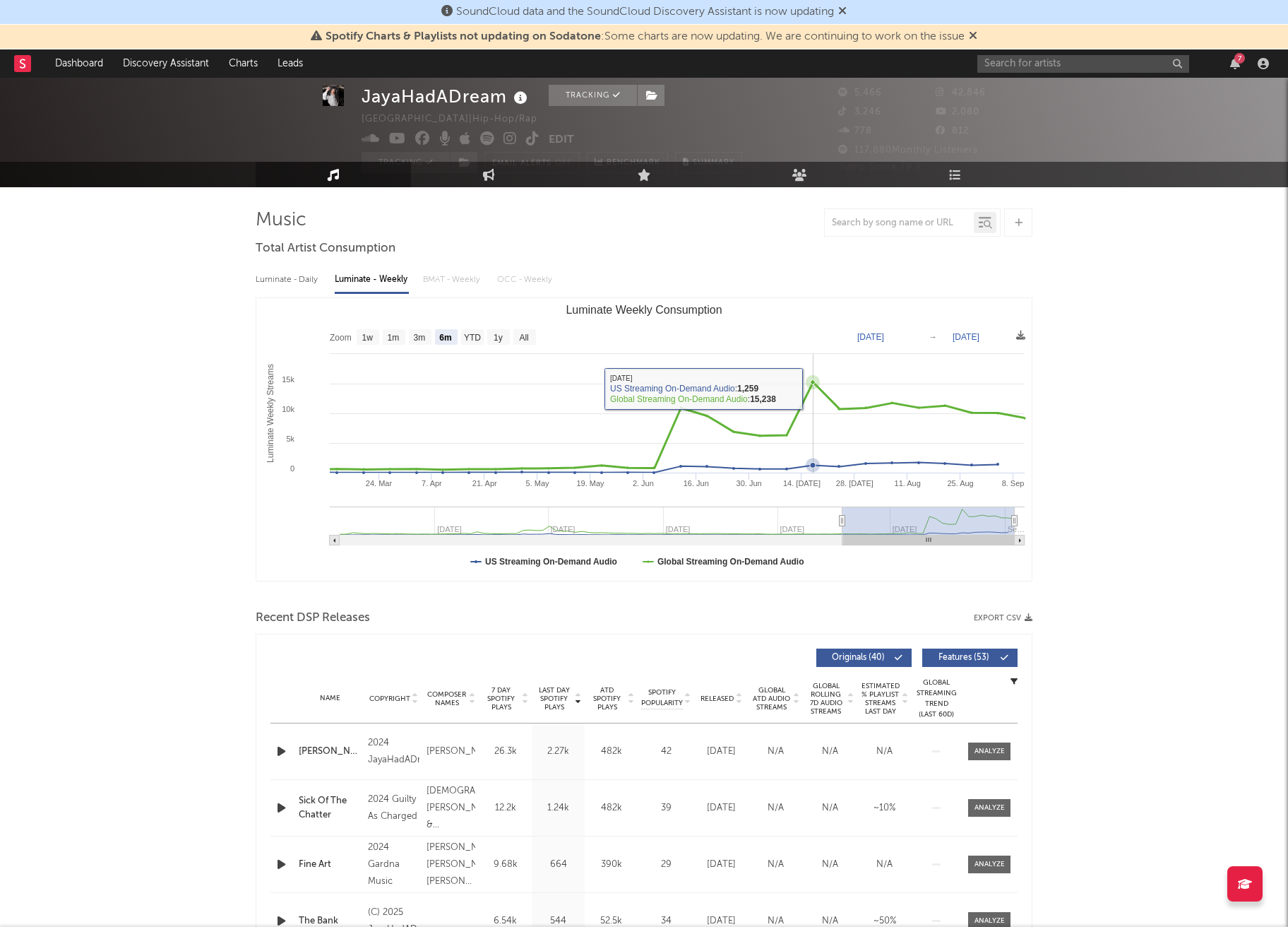
click at [811, 396] on icon "Luminate Weekly Consumption" at bounding box center [668, 426] width 714 height 88
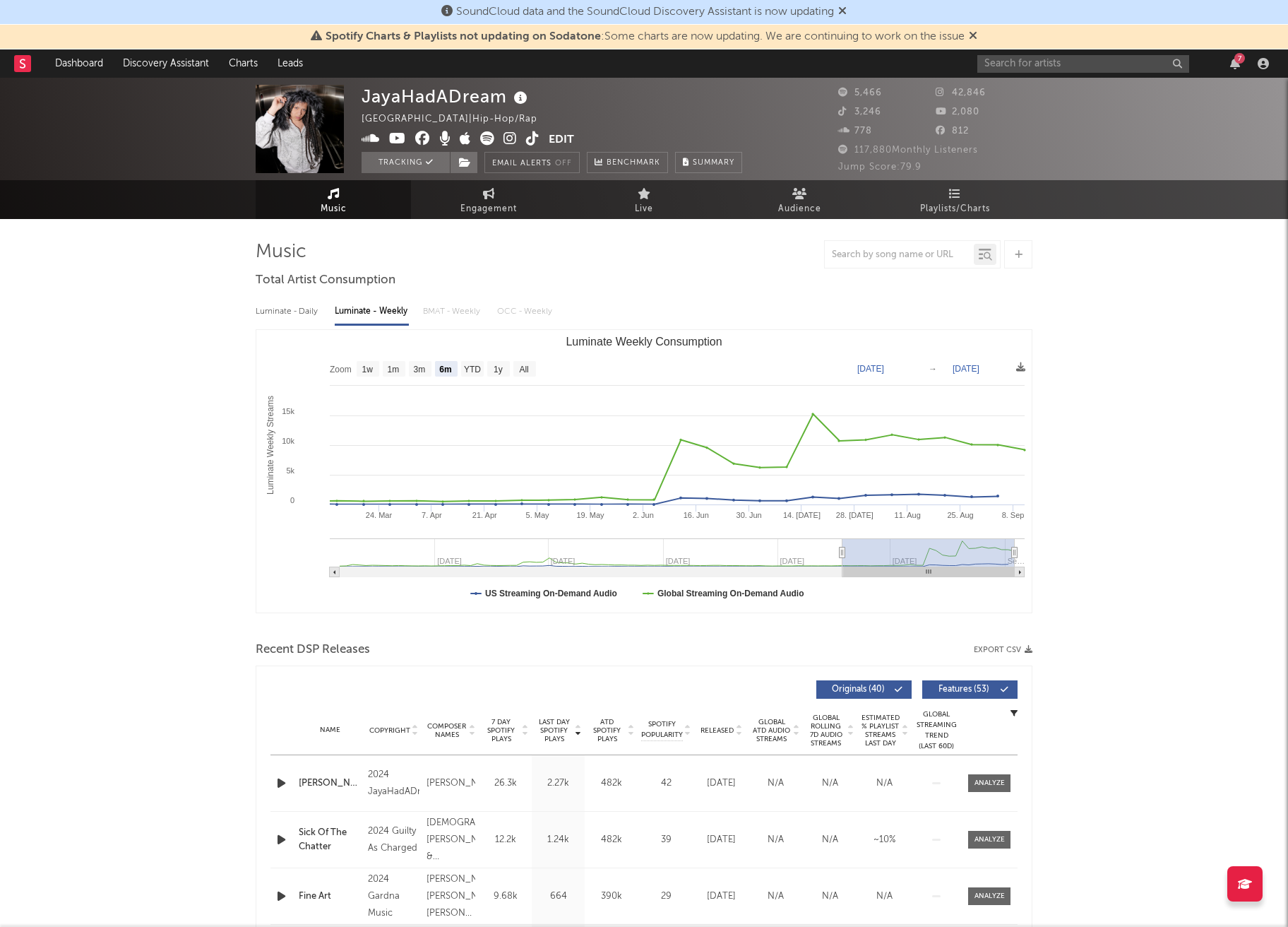
scroll to position [0, 0]
click at [64, 64] on link "Dashboard" at bounding box center [79, 63] width 68 height 28
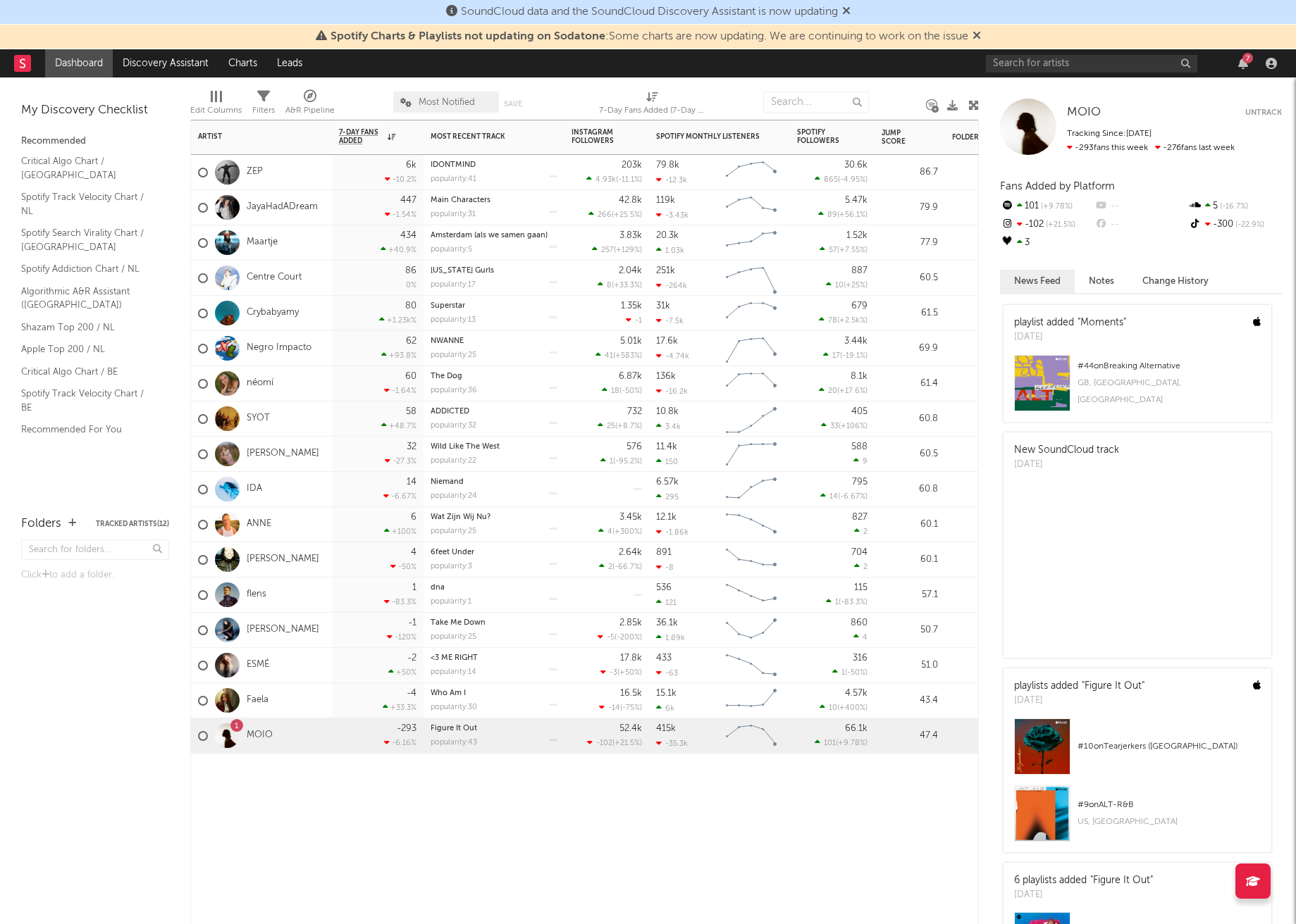
click at [463, 780] on div at bounding box center [494, 775] width 141 height 43
click at [910, 125] on div "Jump Score" at bounding box center [910, 137] width 56 height 30
click at [916, 137] on div "Jump Score" at bounding box center [899, 138] width 35 height 17
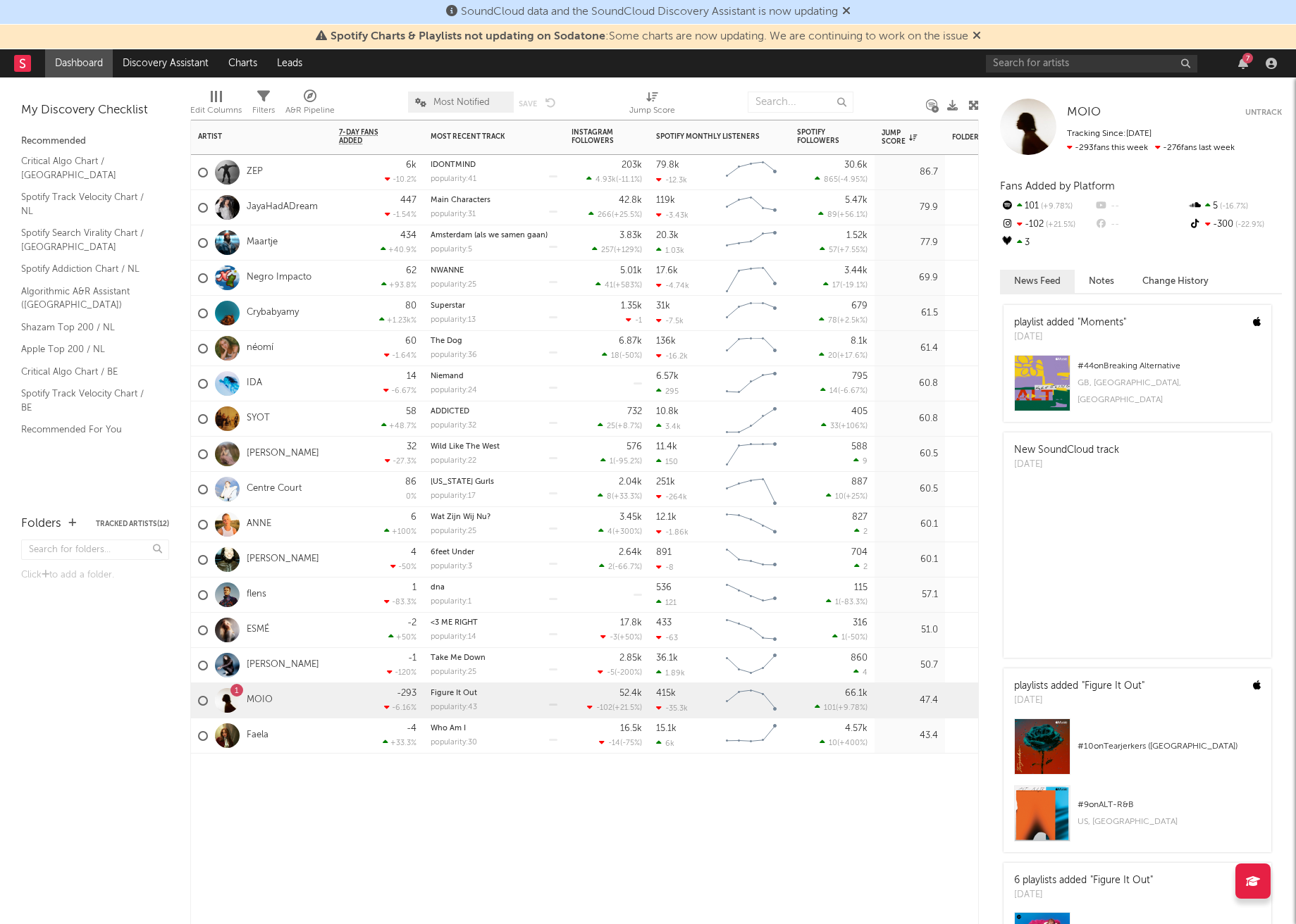
click at [383, 814] on div "Artist Notifications 7-Day Fans Added WoW % Change Most Recent Track Popularity…" at bounding box center [584, 522] width 788 height 804
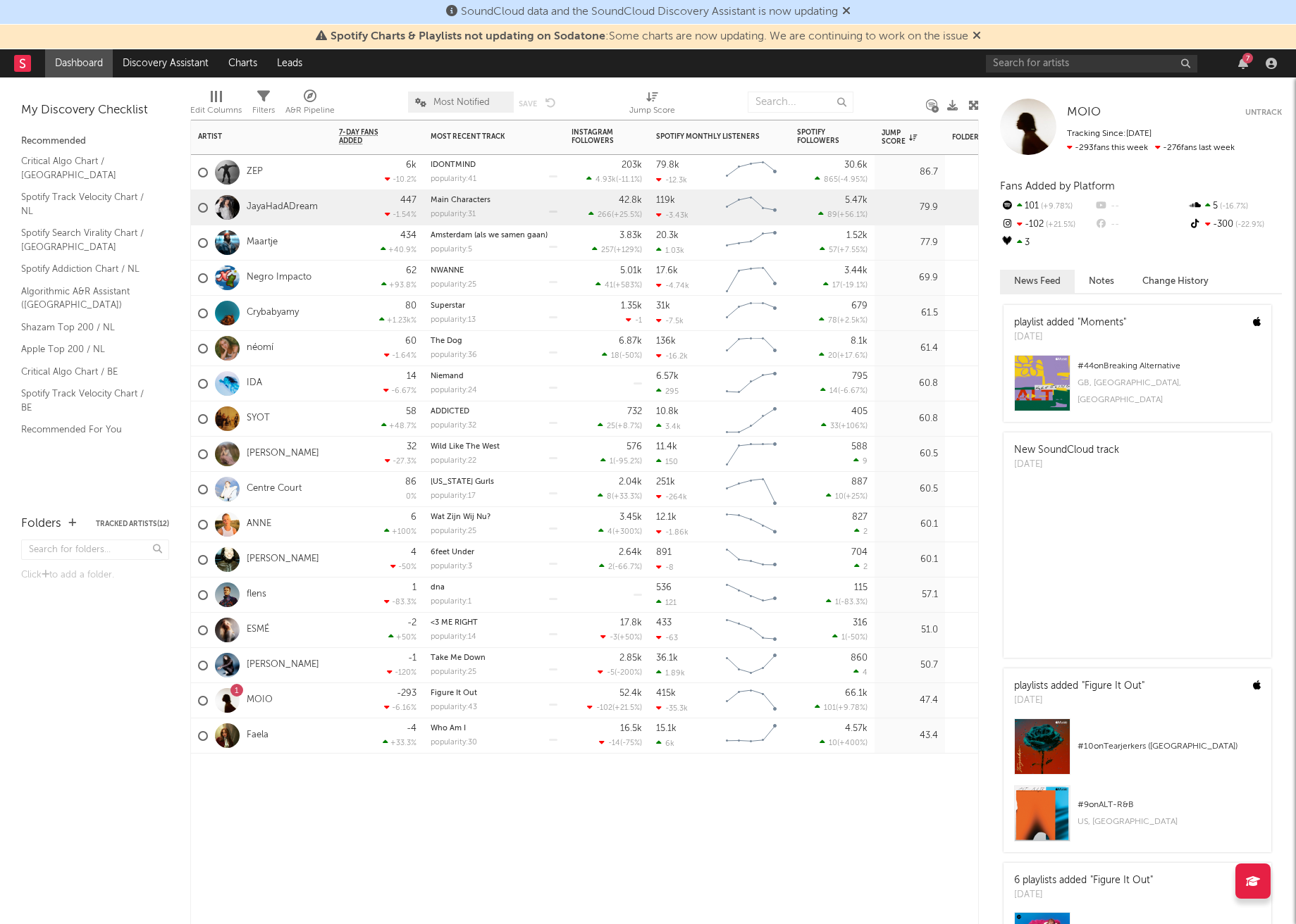
click at [337, 204] on div "447 -1.54 %" at bounding box center [378, 207] width 92 height 35
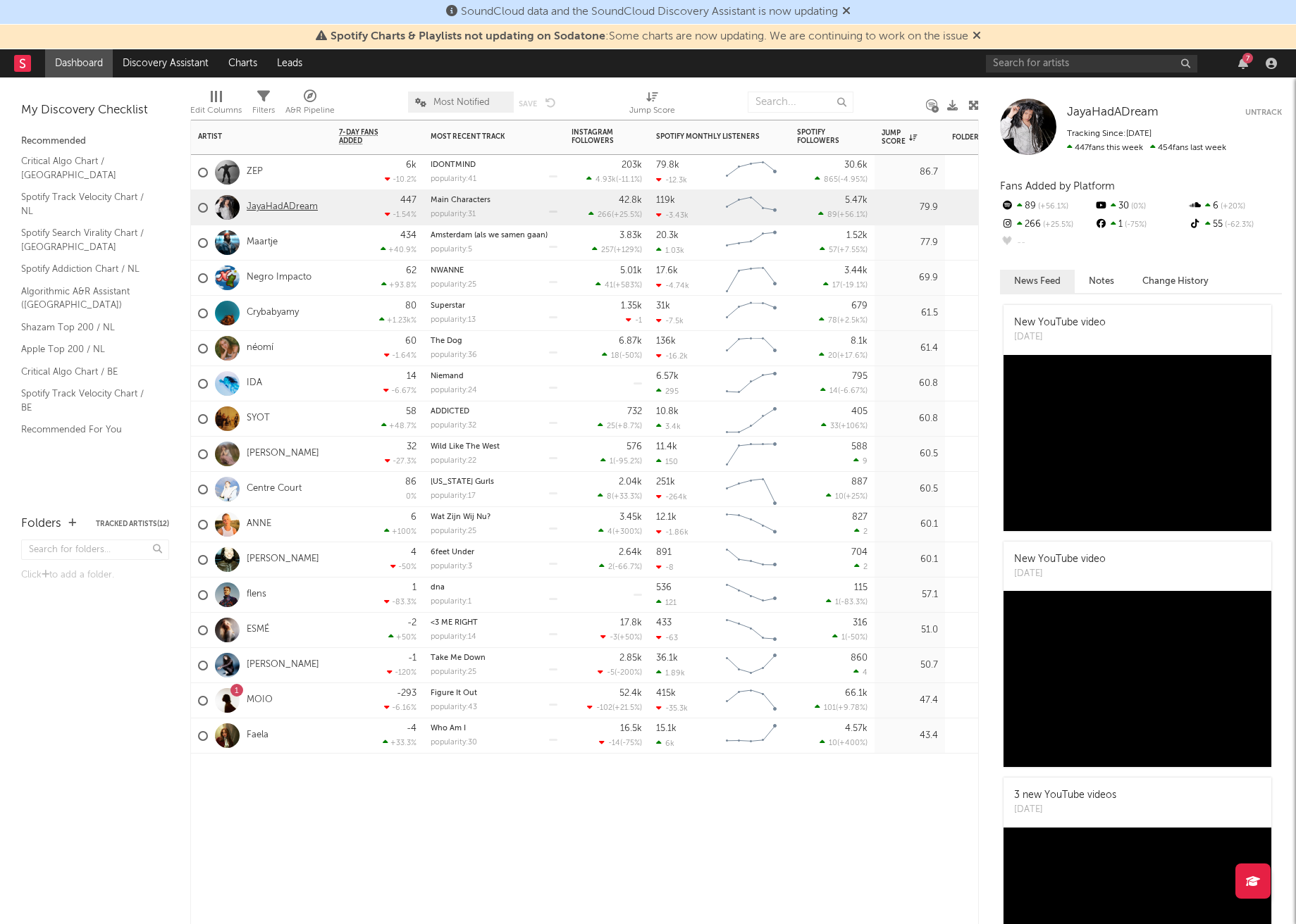
click at [281, 205] on link "JayaHadADream" at bounding box center [282, 207] width 71 height 12
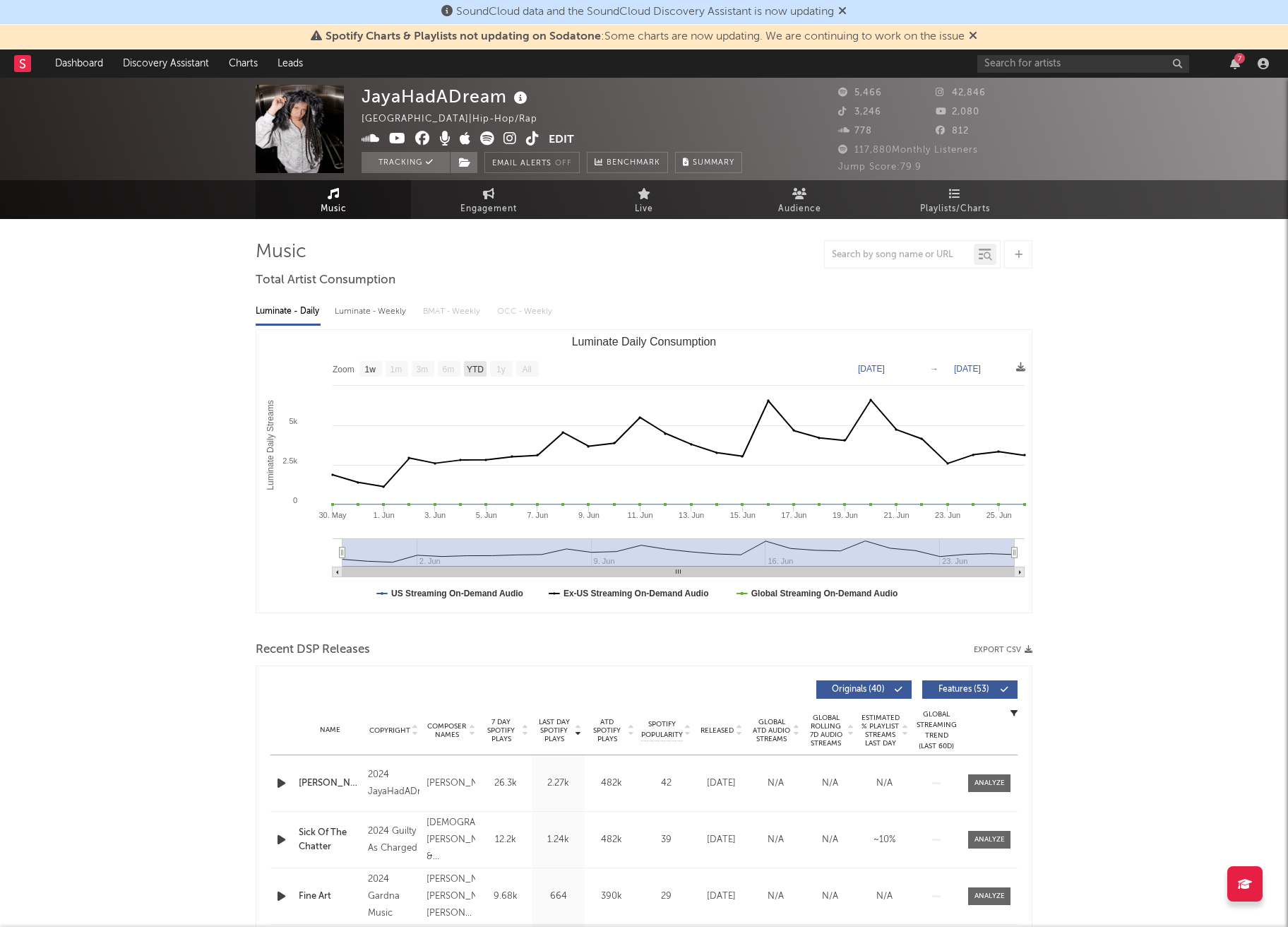
click at [471, 374] on text "YTD" at bounding box center [476, 370] width 17 height 10
click at [471, 374] on text "YTD" at bounding box center [475, 370] width 17 height 10
select select "YTD"
click at [917, 318] on div "Luminate - Daily Luminate - Weekly BMAT - Weekly OCC - Weekly" at bounding box center [644, 311] width 777 height 24
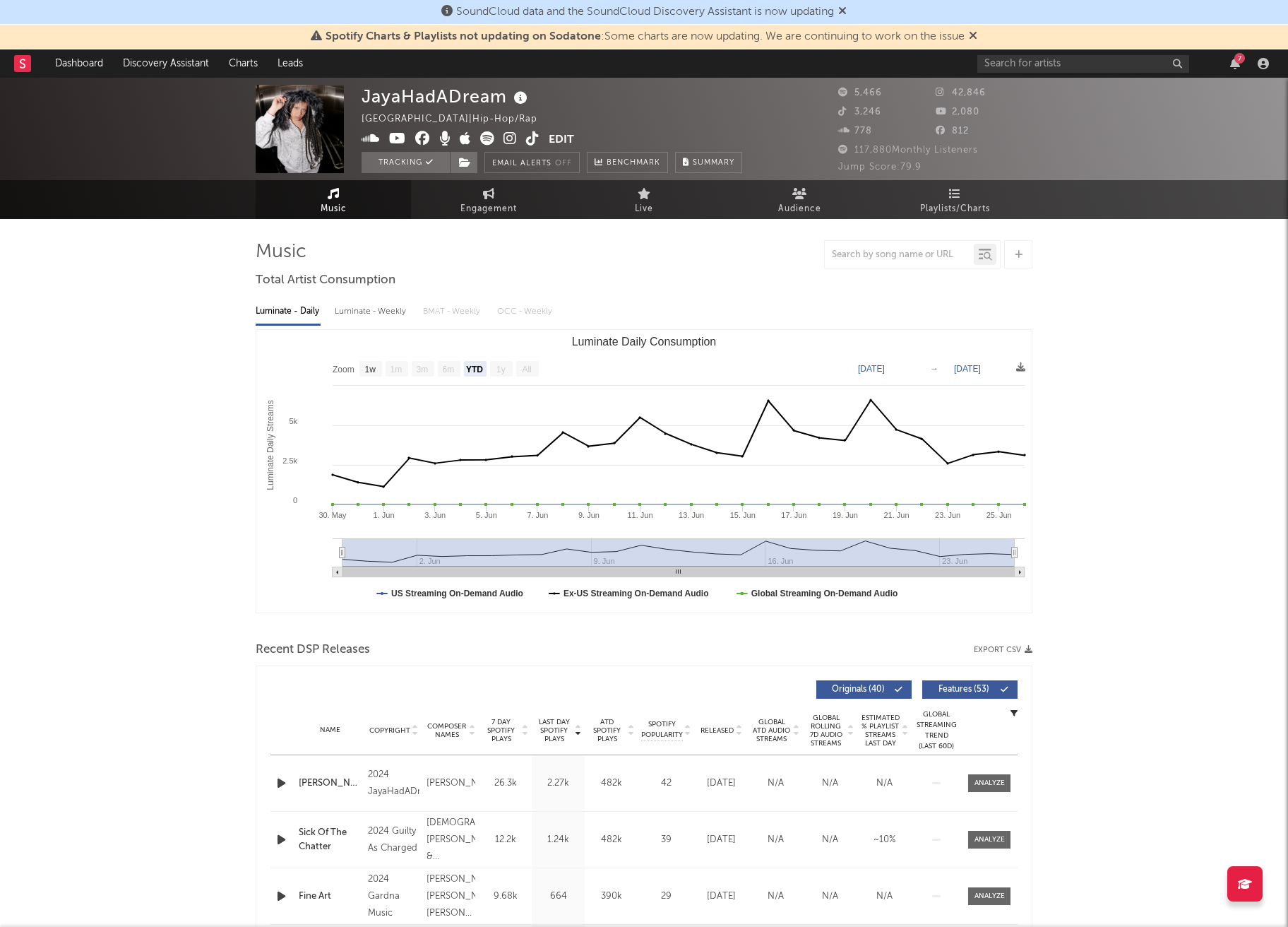
click at [885, 368] on text "May 30, 2025" at bounding box center [871, 369] width 26 height 10
click at [883, 366] on input "2025-05-30" at bounding box center [889, 368] width 66 height 14
click at [350, 312] on div "Luminate - Weekly" at bounding box center [372, 311] width 74 height 24
select select "6m"
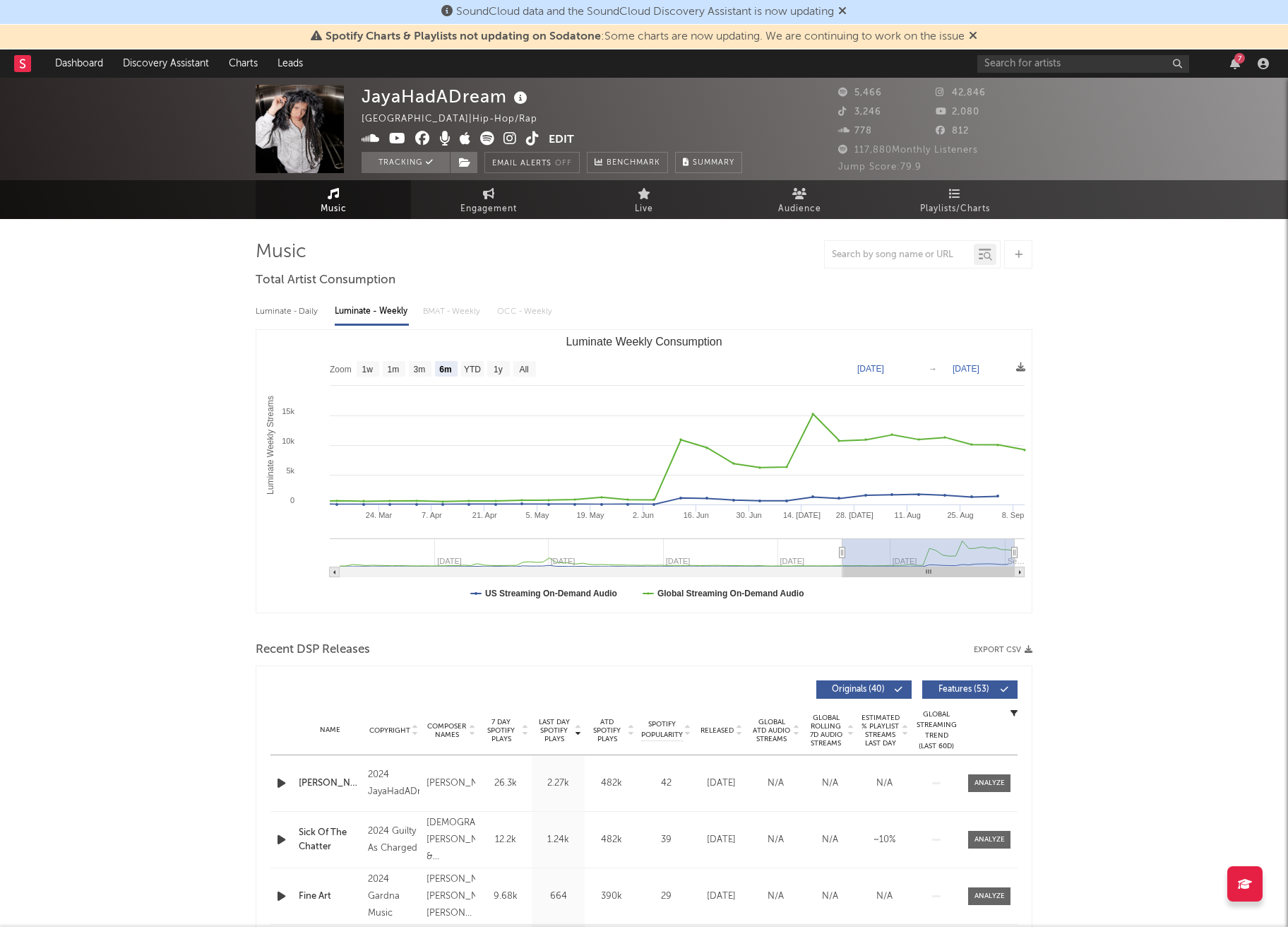
click at [884, 364] on text "Mar 11, 2025" at bounding box center [870, 369] width 26 height 10
click at [880, 365] on input "2025-03-11" at bounding box center [887, 368] width 66 height 14
click at [892, 367] on text "Jan 1, 2025" at bounding box center [879, 369] width 26 height 10
click at [912, 368] on input "2025-01-01" at bounding box center [892, 368] width 66 height 14
click at [912, 370] on input "2025-01-01" at bounding box center [892, 368] width 66 height 14
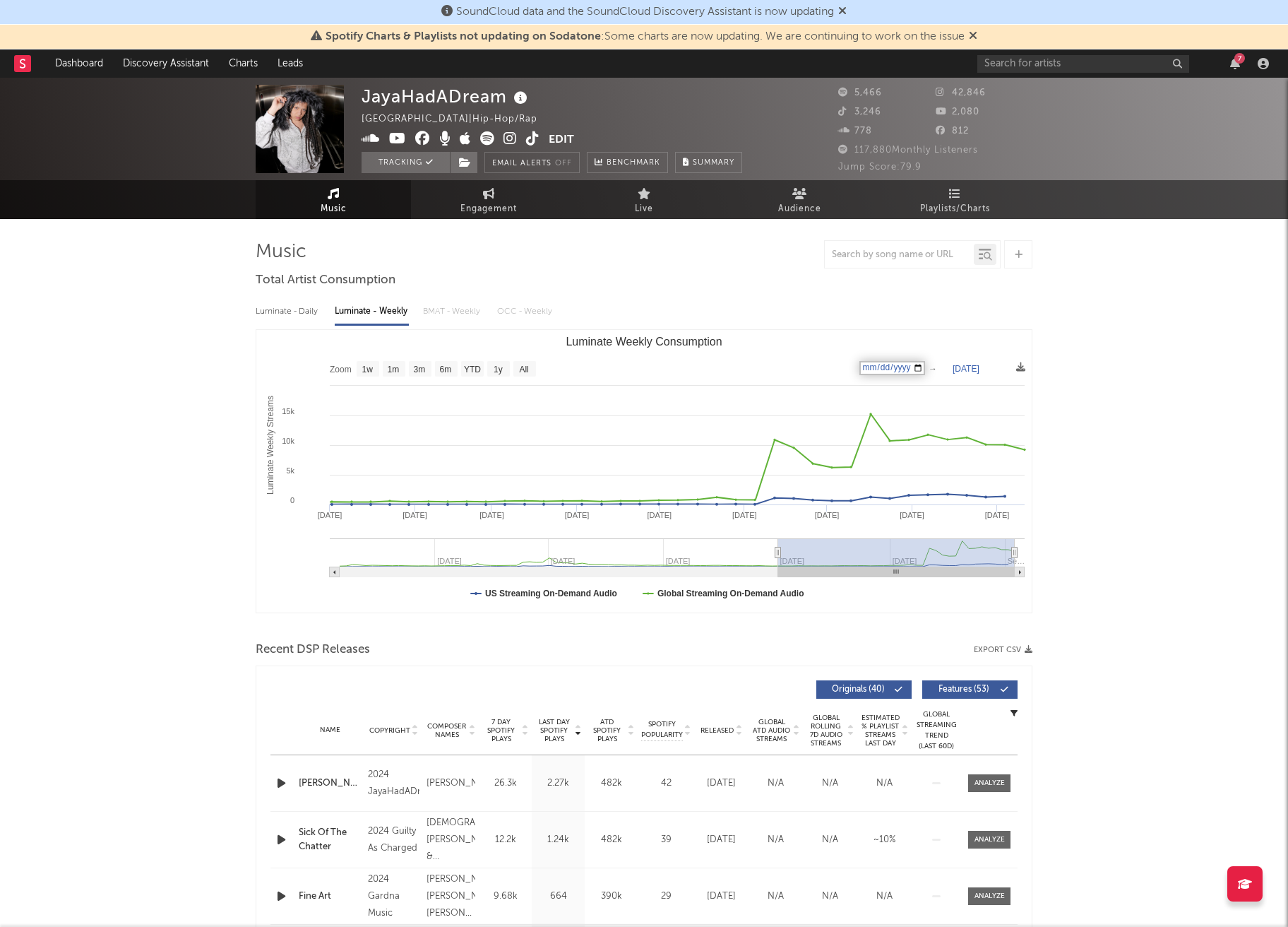
click at [912, 370] on input "2025-01-01" at bounding box center [892, 368] width 66 height 14
click at [912, 369] on input "2025-01-01" at bounding box center [892, 368] width 66 height 14
type input "2024-01-01"
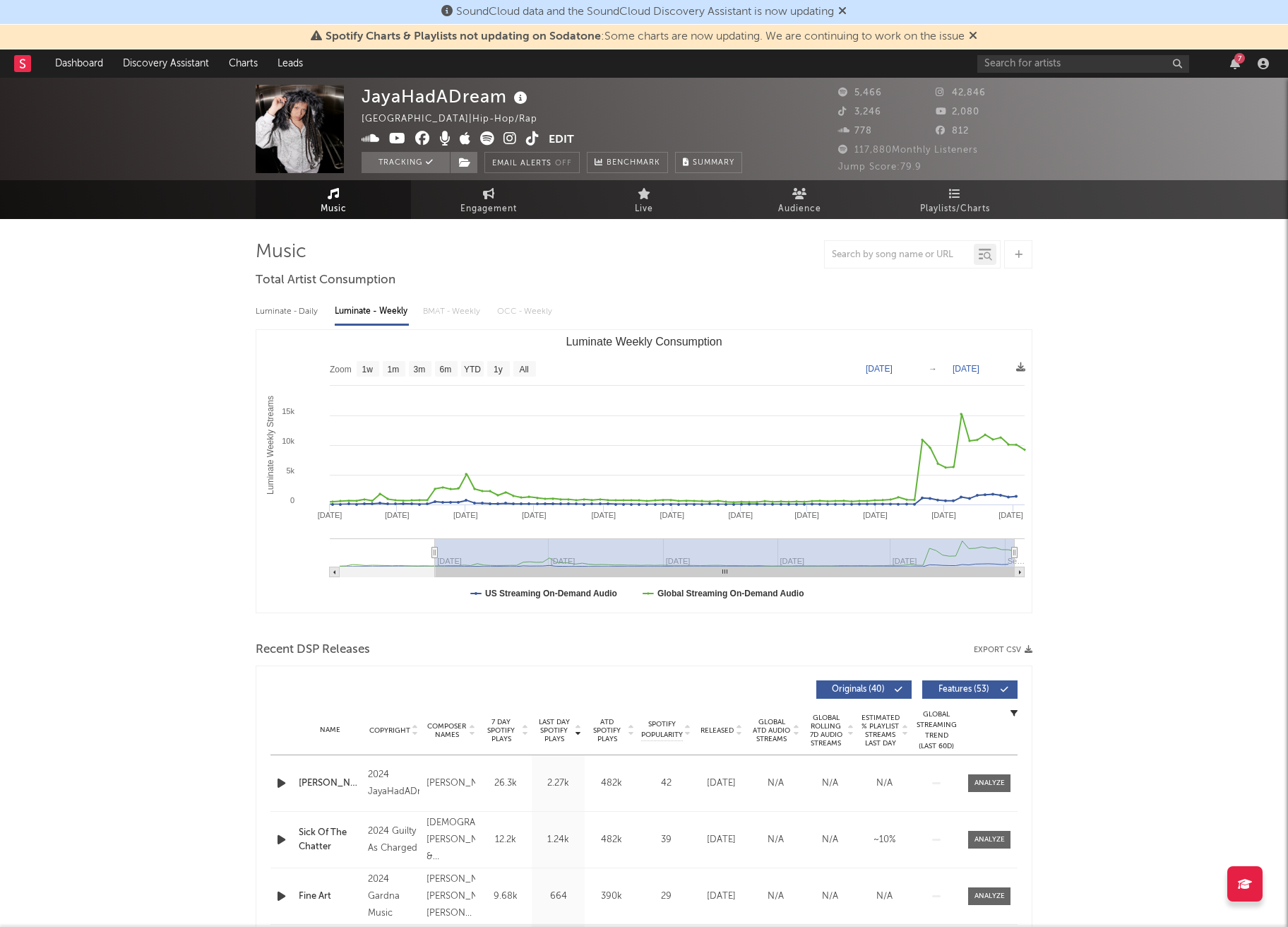
click at [335, 203] on span "Music" at bounding box center [333, 209] width 26 height 17
click at [491, 194] on icon at bounding box center [489, 193] width 12 height 11
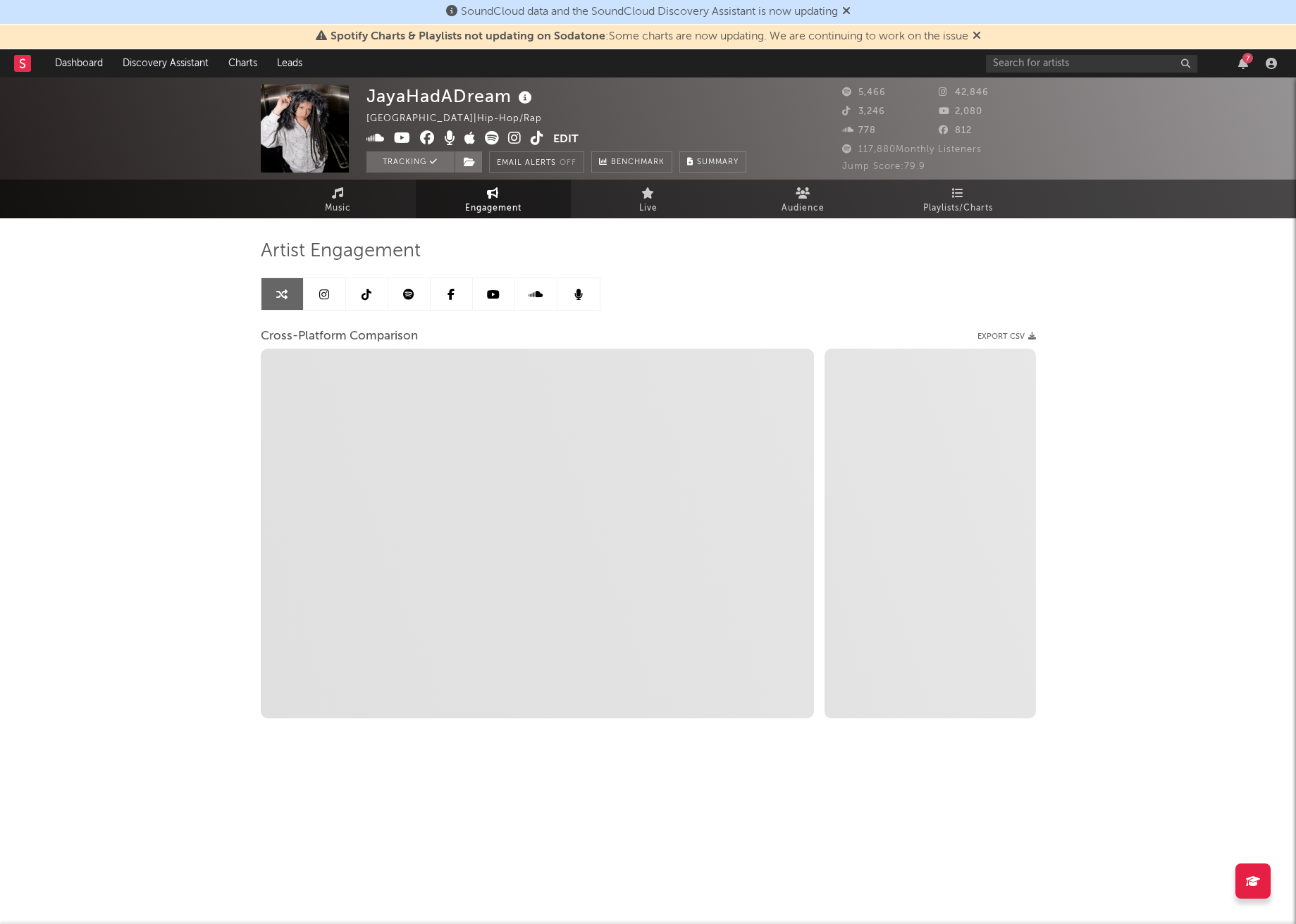
select select "1w"
click at [405, 291] on icon at bounding box center [408, 294] width 11 height 11
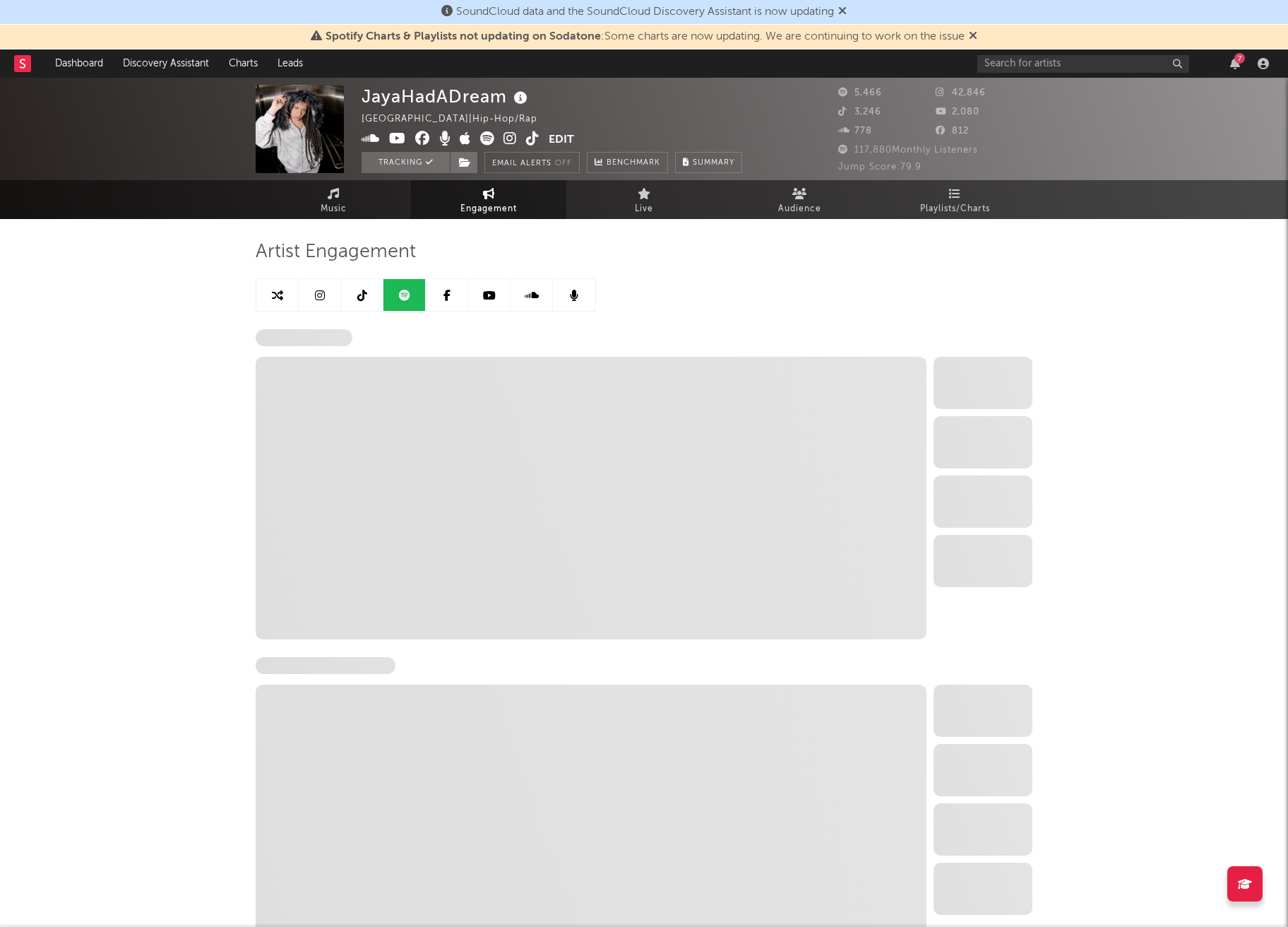
select select "6m"
select select "1w"
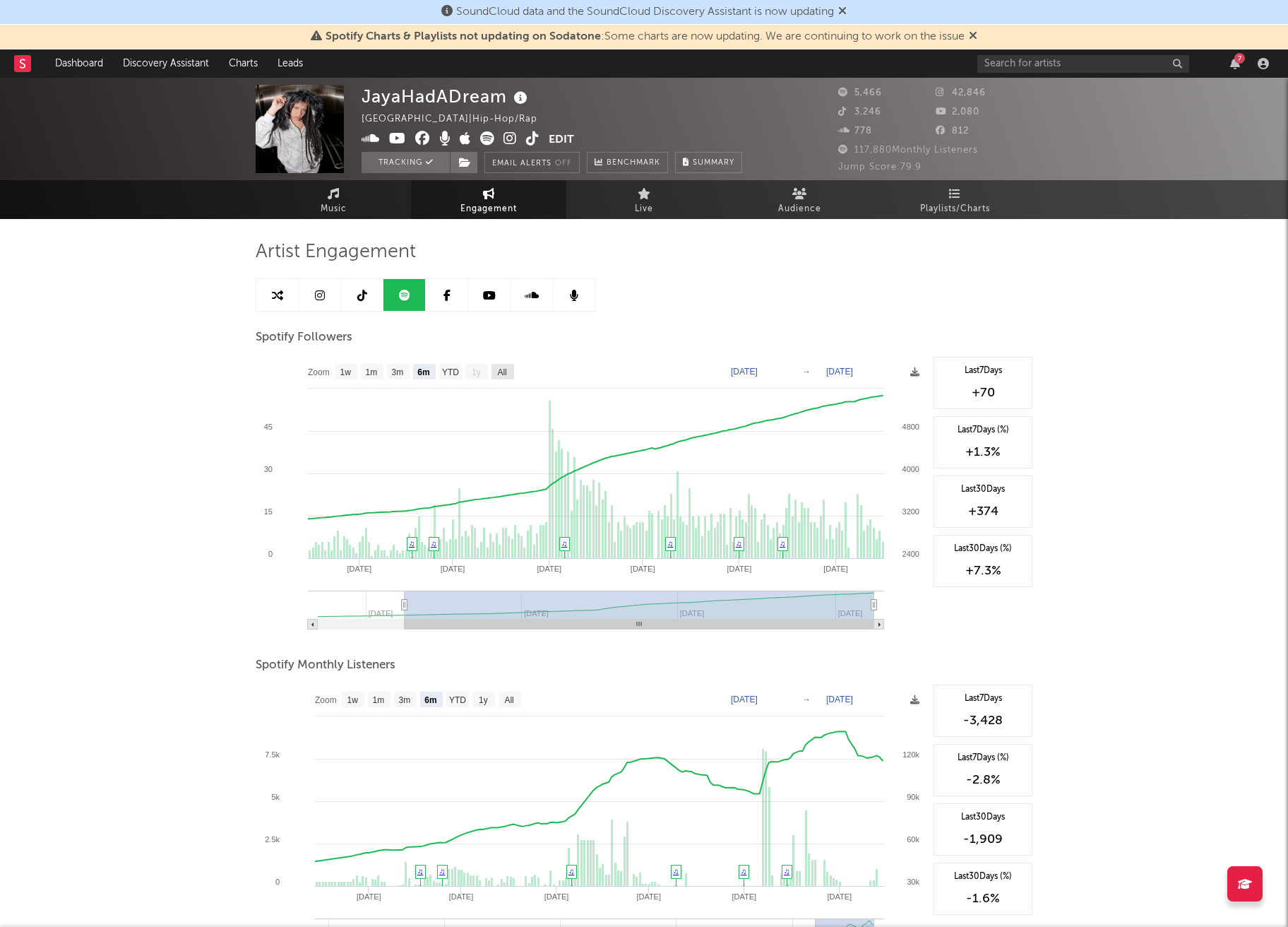
click at [500, 374] on text "All" at bounding box center [501, 373] width 9 height 10
select select "All"
type input "2025-02-10"
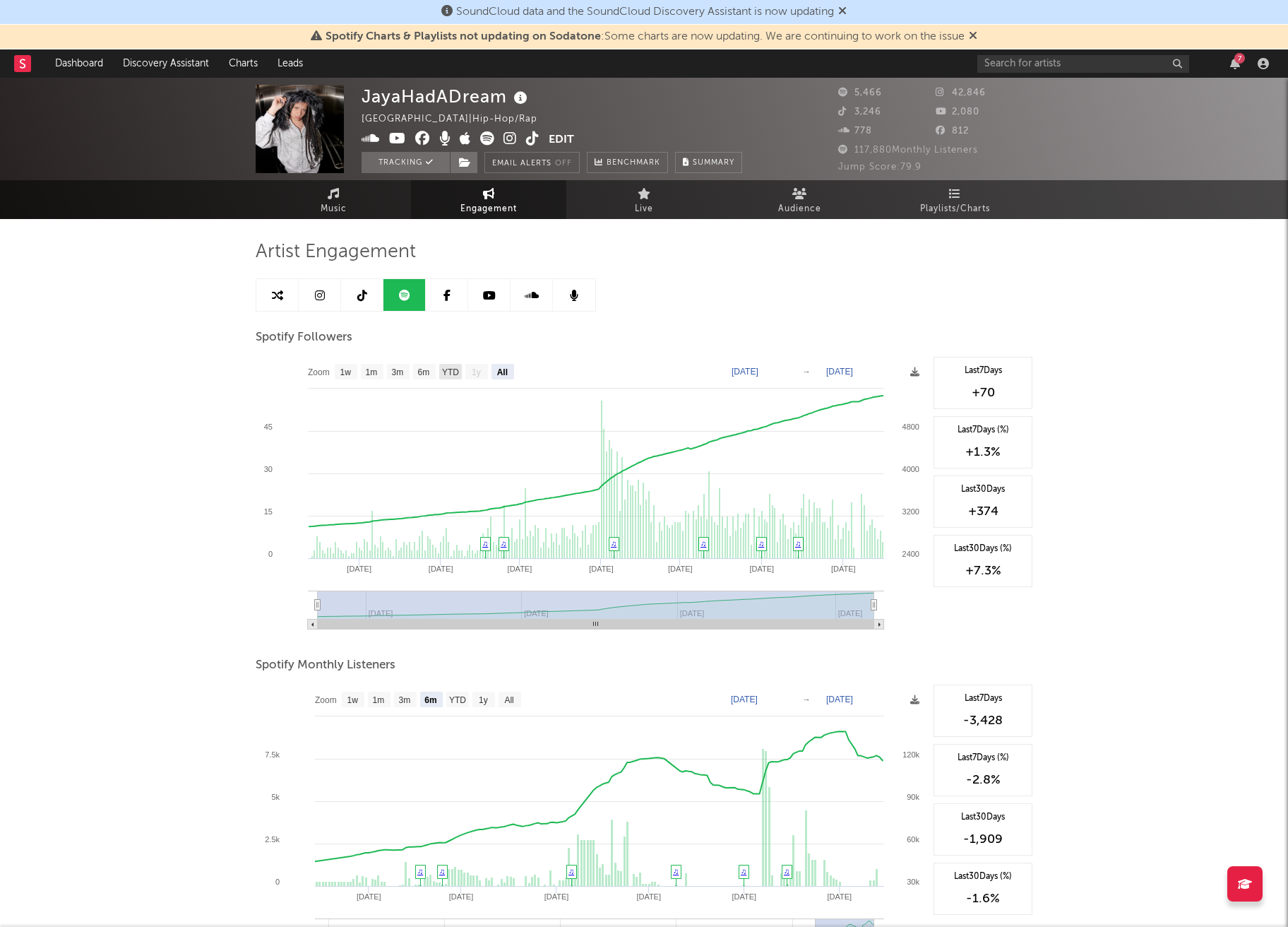
click at [452, 373] on text "YTD" at bounding box center [451, 373] width 17 height 10
select select "YTD"
click at [759, 368] on text "Feb 10, 2025" at bounding box center [744, 372] width 26 height 10
click at [777, 370] on input "2025-02-10" at bounding box center [761, 371] width 66 height 14
type input "2025-02-10"
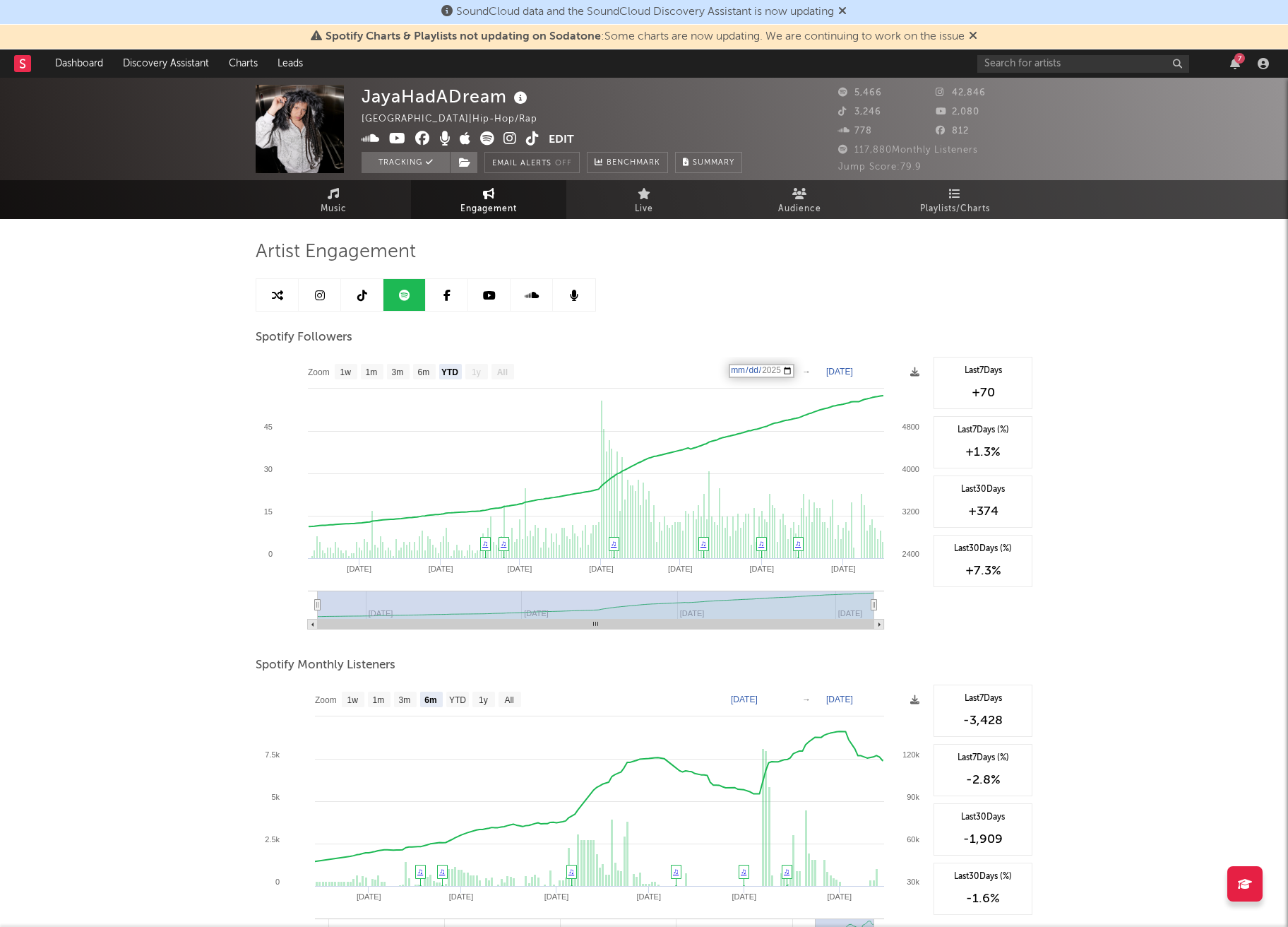
click at [786, 336] on div "Spotify Followers" at bounding box center [644, 338] width 777 height 24
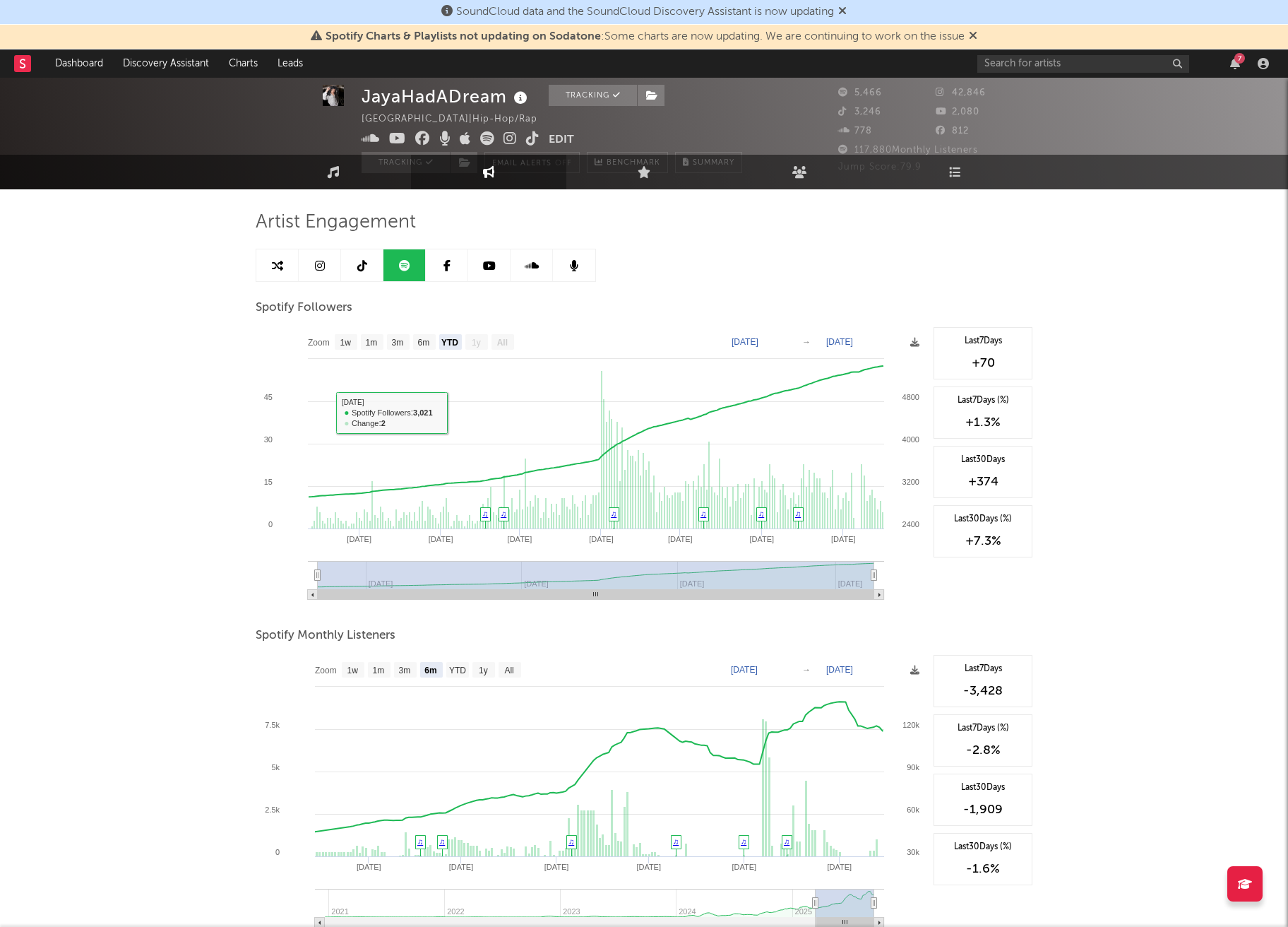
scroll to position [61, 0]
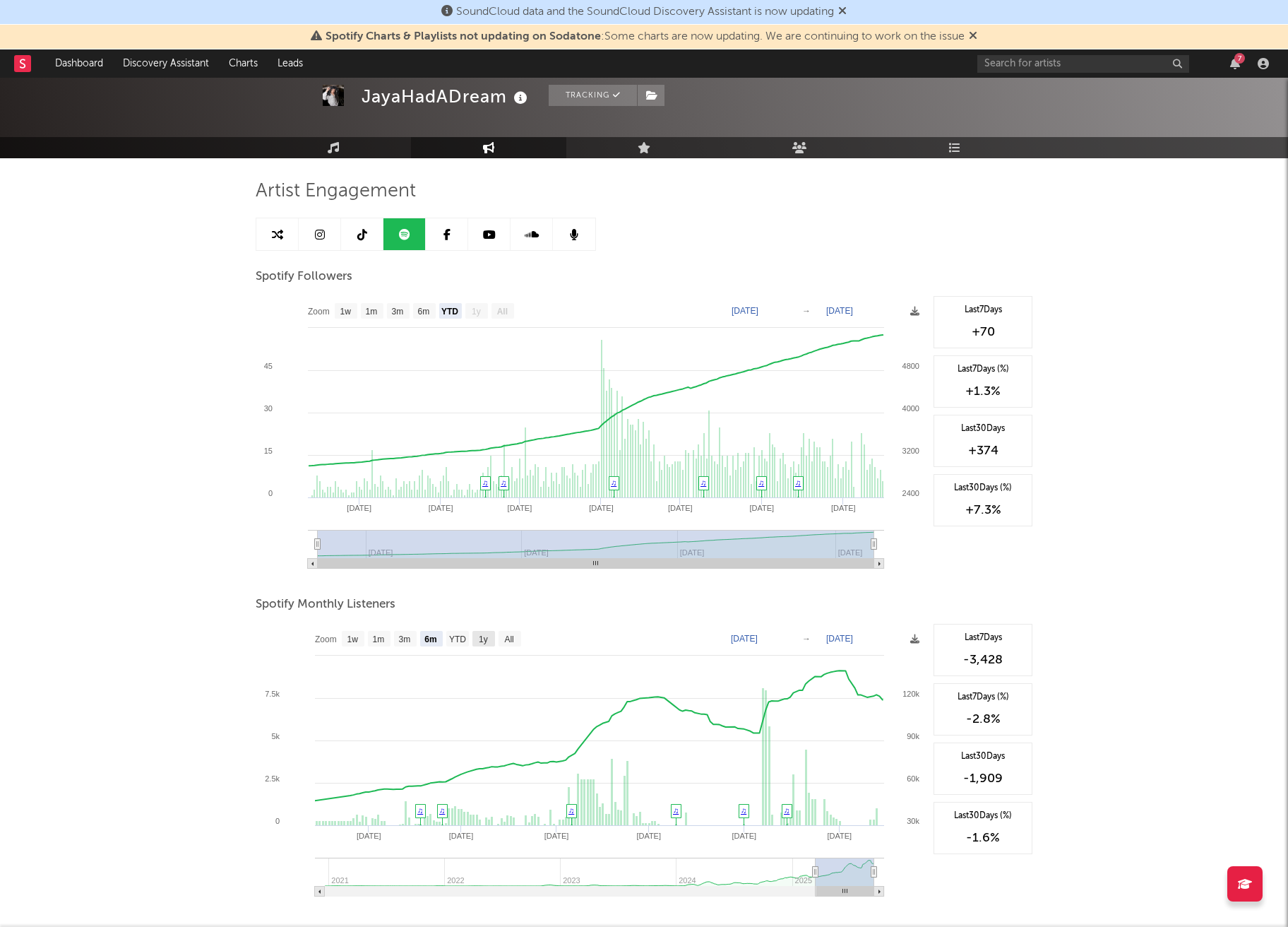
click at [488, 640] on text "1y" at bounding box center [483, 640] width 9 height 10
select select "1y"
type input "2024-09-15"
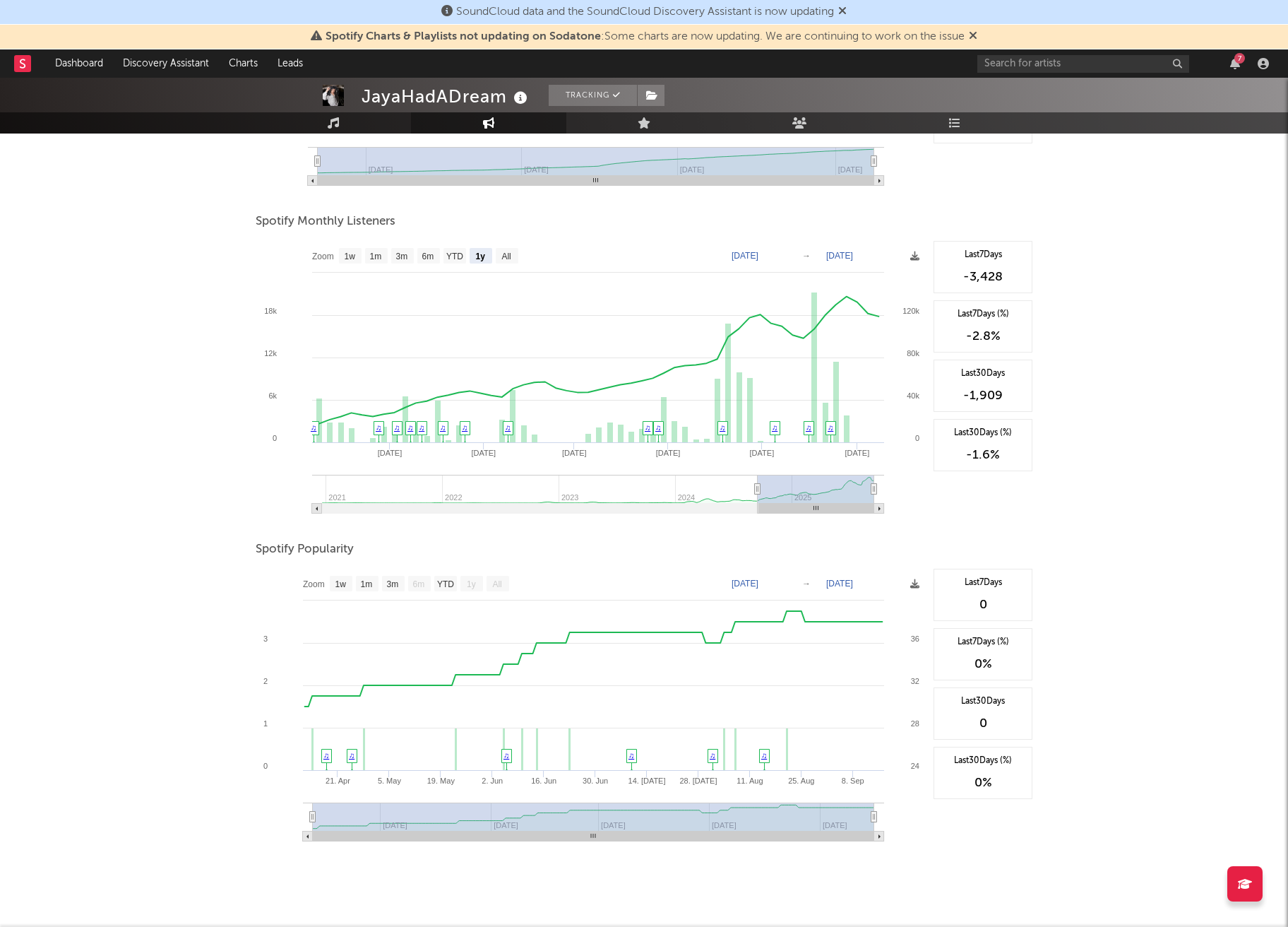
scroll to position [444, 0]
click at [444, 577] on g "YTD" at bounding box center [446, 582] width 23 height 15
click at [445, 581] on text "YTD" at bounding box center [445, 584] width 17 height 10
click at [395, 582] on text "3m" at bounding box center [393, 584] width 12 height 10
select select "3m"
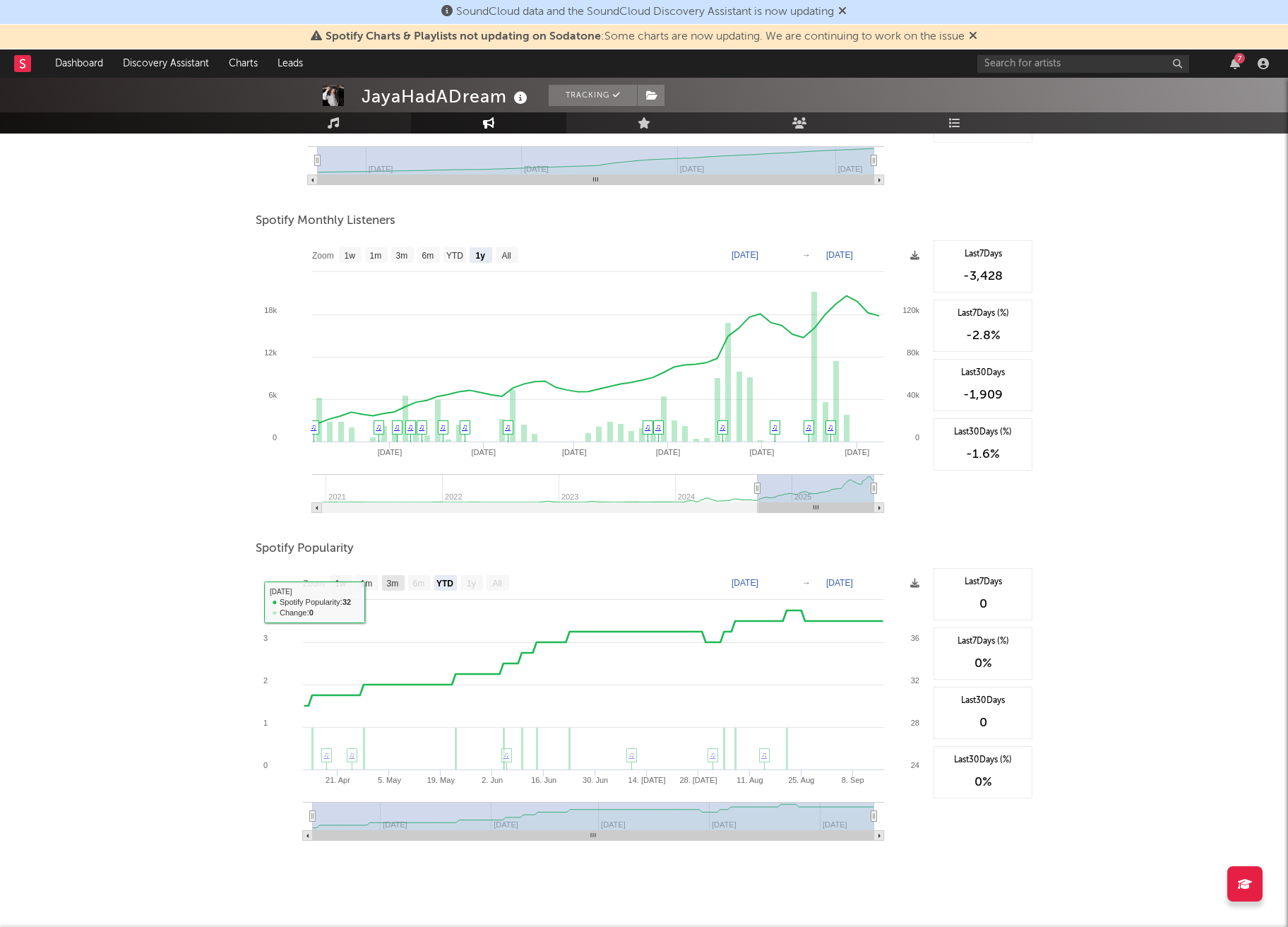
type input "2025-06-16"
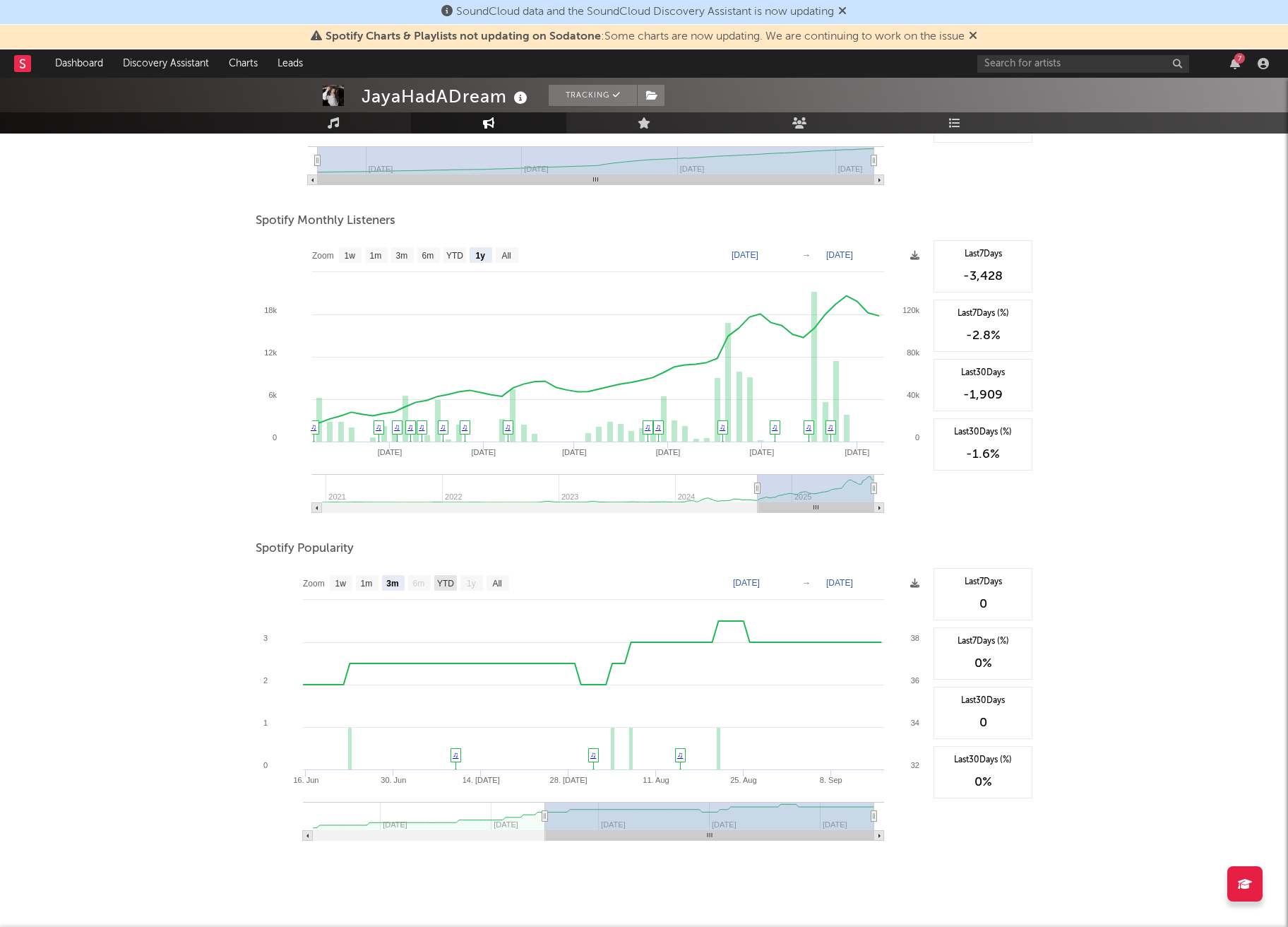
click at [448, 586] on text "YTD" at bounding box center [446, 584] width 17 height 10
select select "YTD"
type input "2025-04-12"
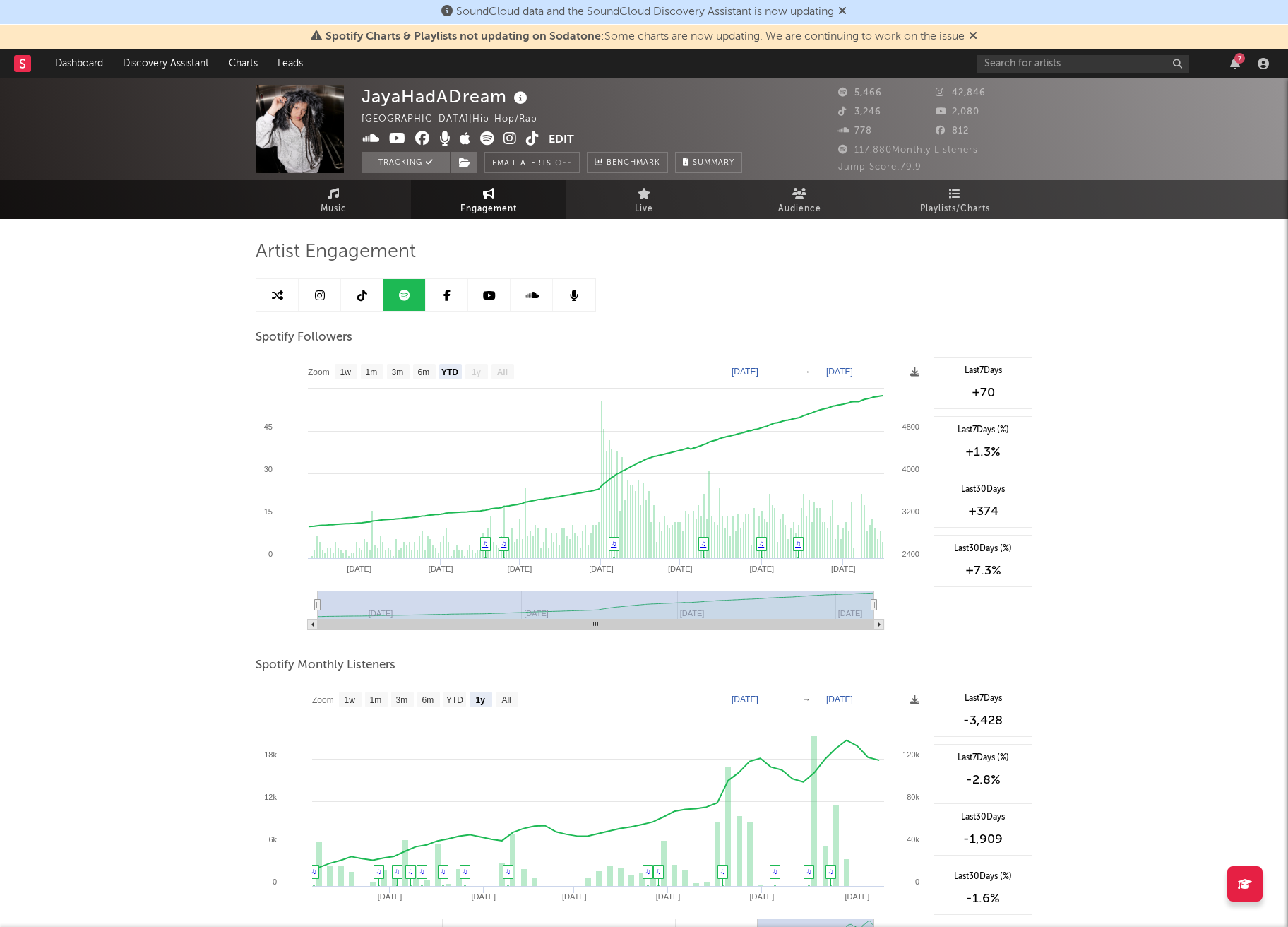
scroll to position [0, 0]
